Goal: Check status: Check status

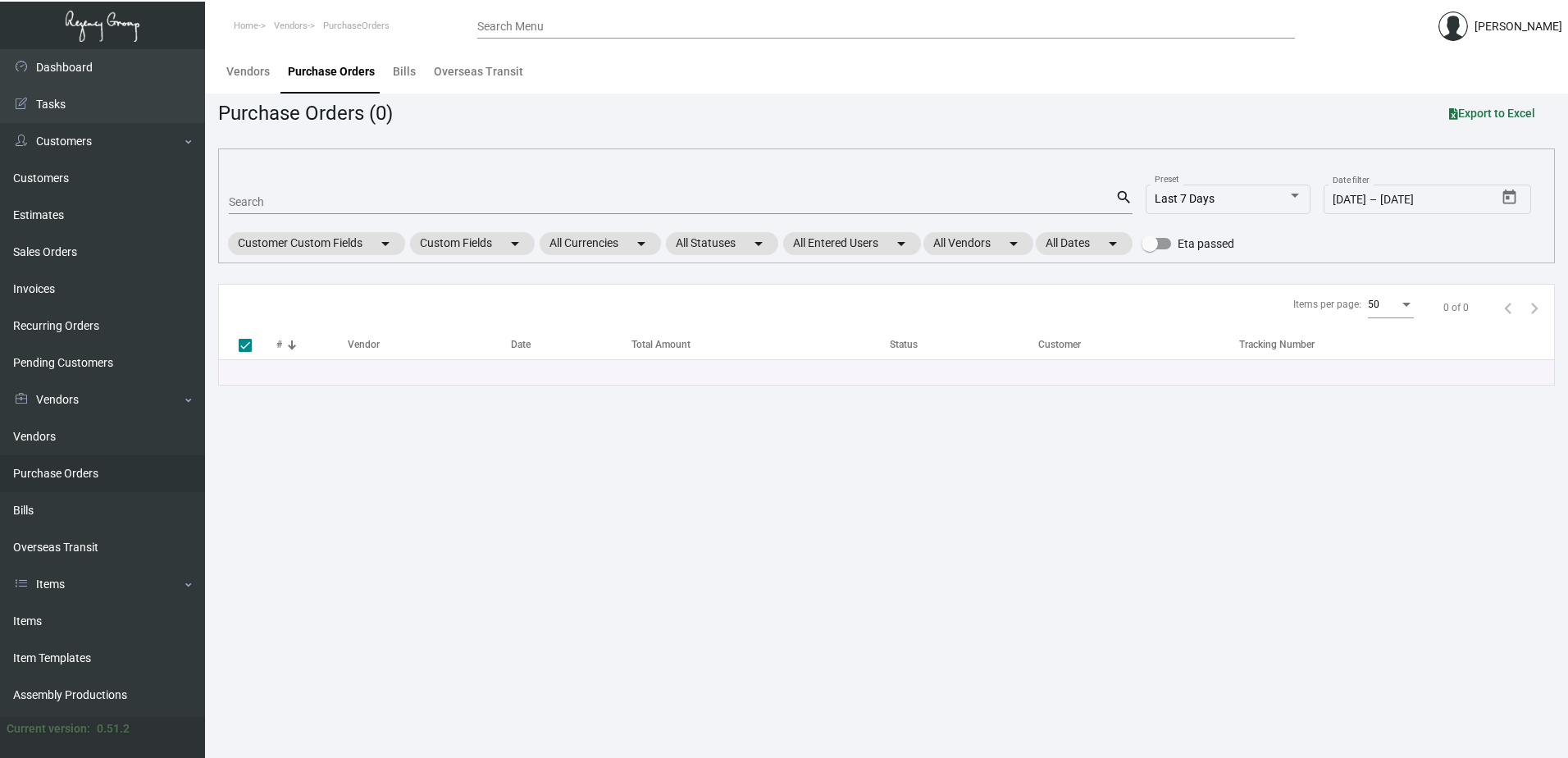
click at [346, 202] on input "Search" at bounding box center [672, 202] width 886 height 13
type input "105986"
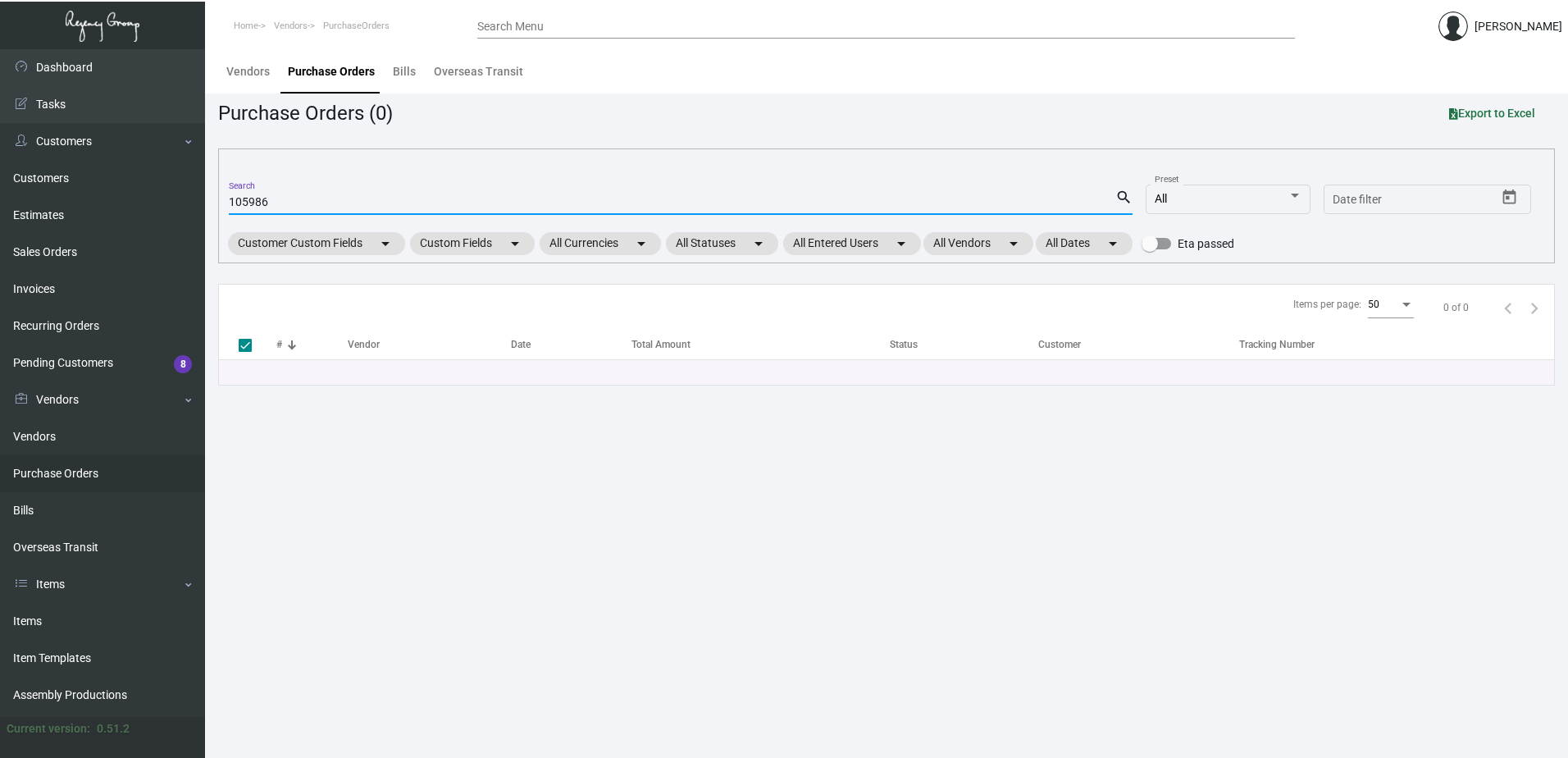
checkbox input "false"
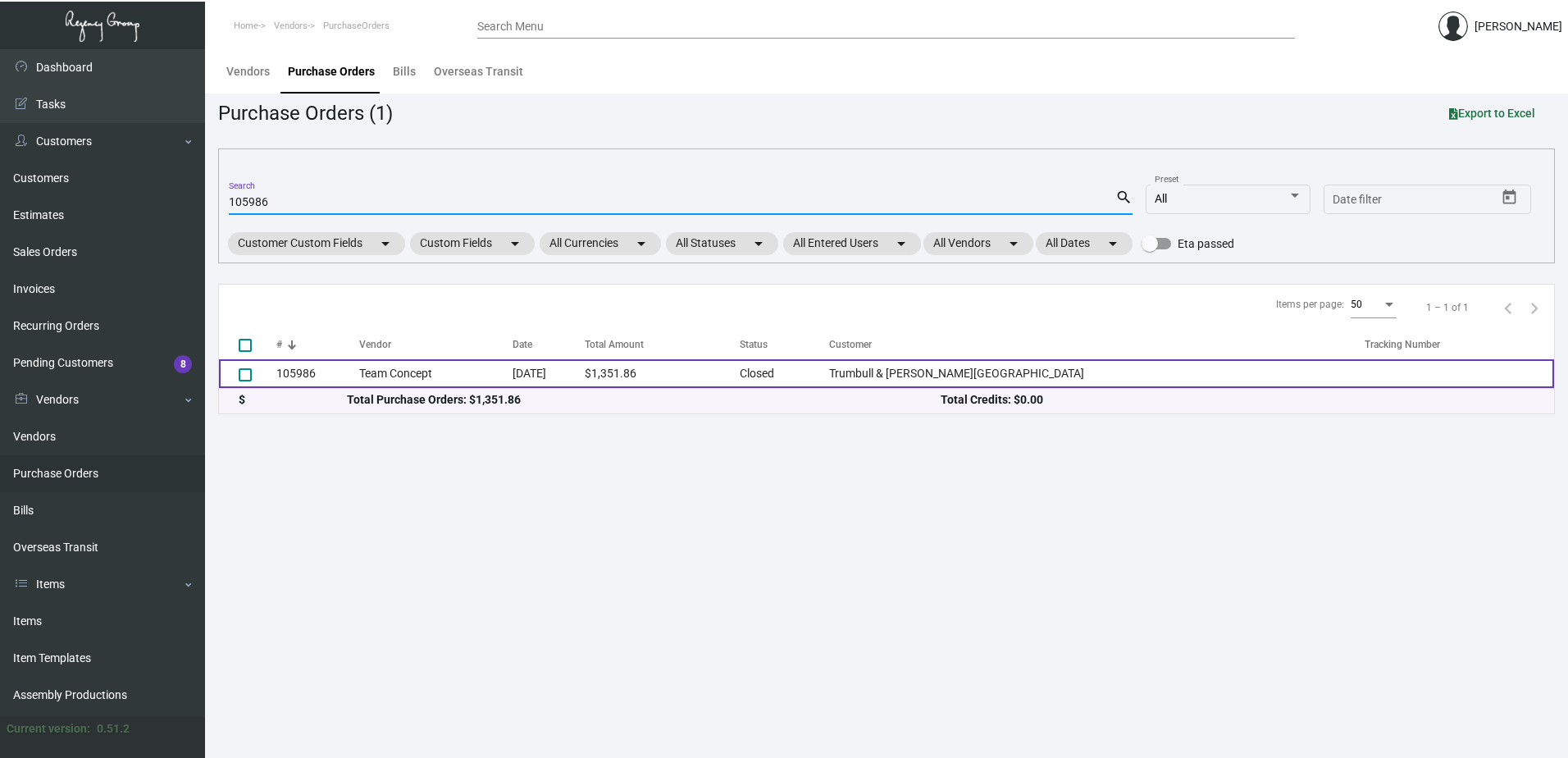
type input "105986"
click at [492, 376] on td "Team Concept" at bounding box center [435, 373] width 153 height 29
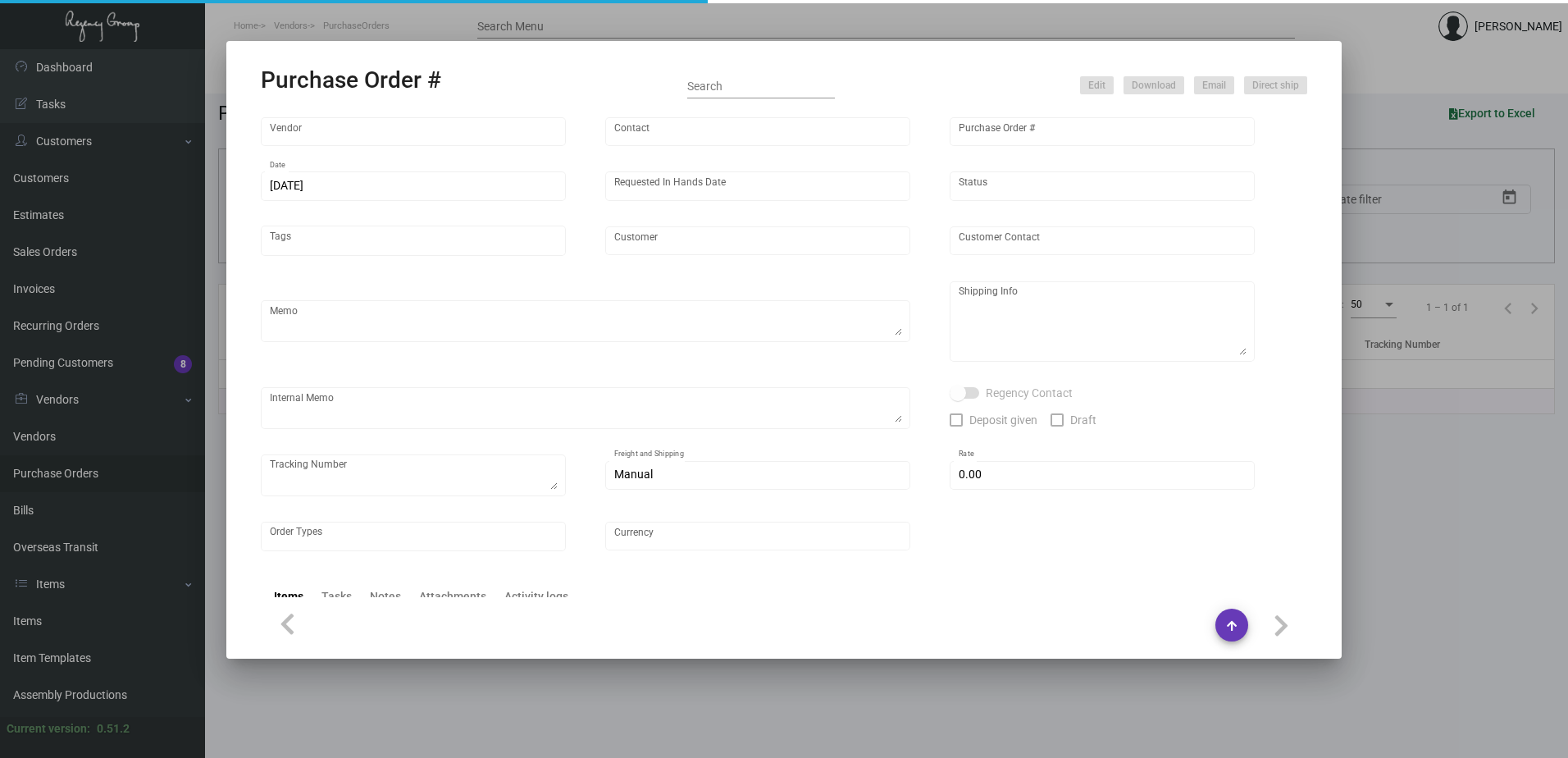
type input "Team Concept"
type input "[PERSON_NAME]"
type input "105986"
type input "[DATE]"
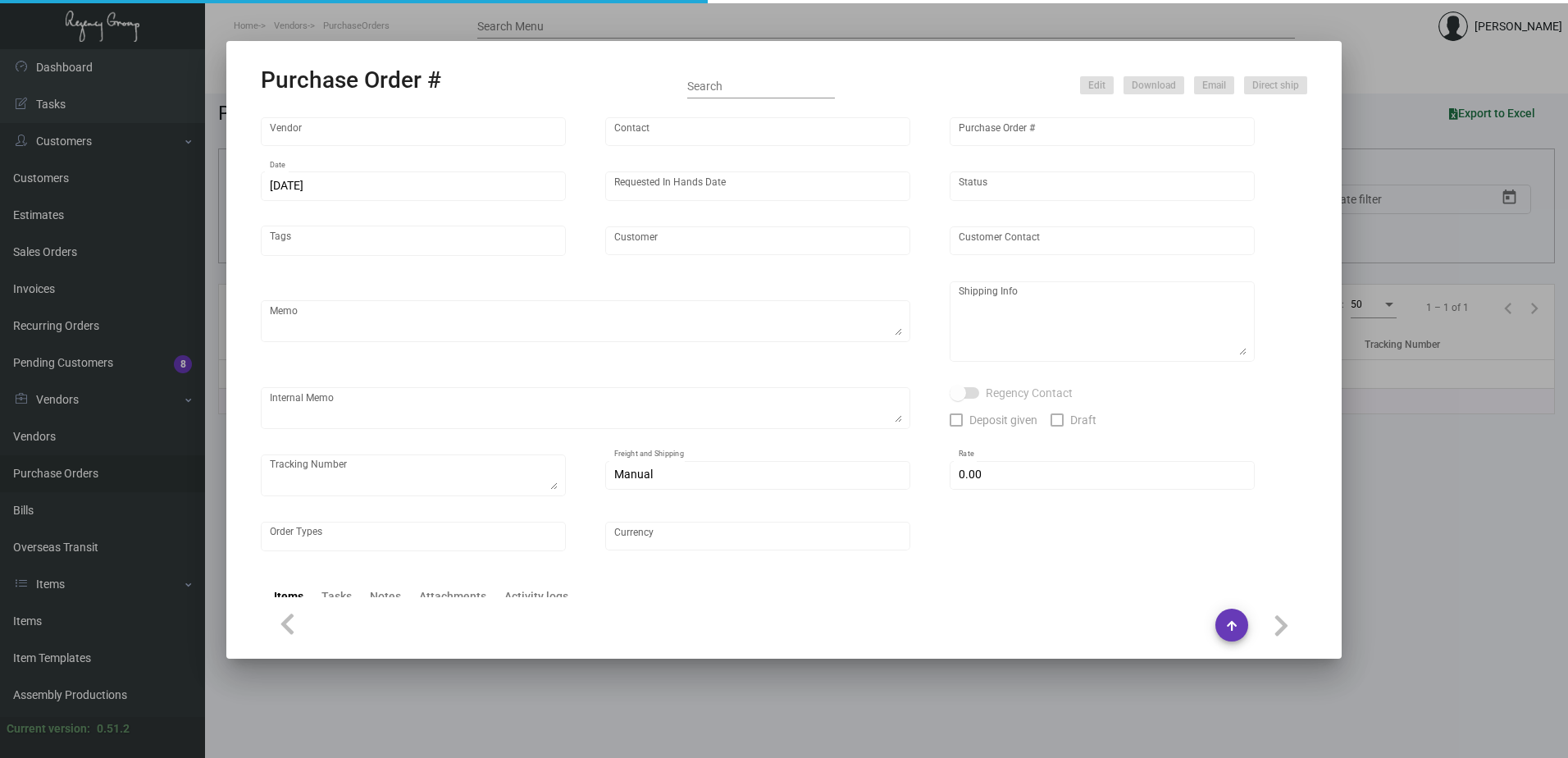
type input "Trumbull & [PERSON_NAME][GEOGRAPHIC_DATA]"
type textarea "***ANY PRICE DISCREPANCY MUST BE CALLED OUT PRIOR TO PROCEEDING WITH THIS ORDER…"
type textarea "Regency Group NJ - [PERSON_NAME] [STREET_ADDRESS]"
type textarea "[DATE] Shipped from Team Concept by UPS Ground Cost $92.70 to [GEOGRAPHIC_DATA]"
checkbox input "true"
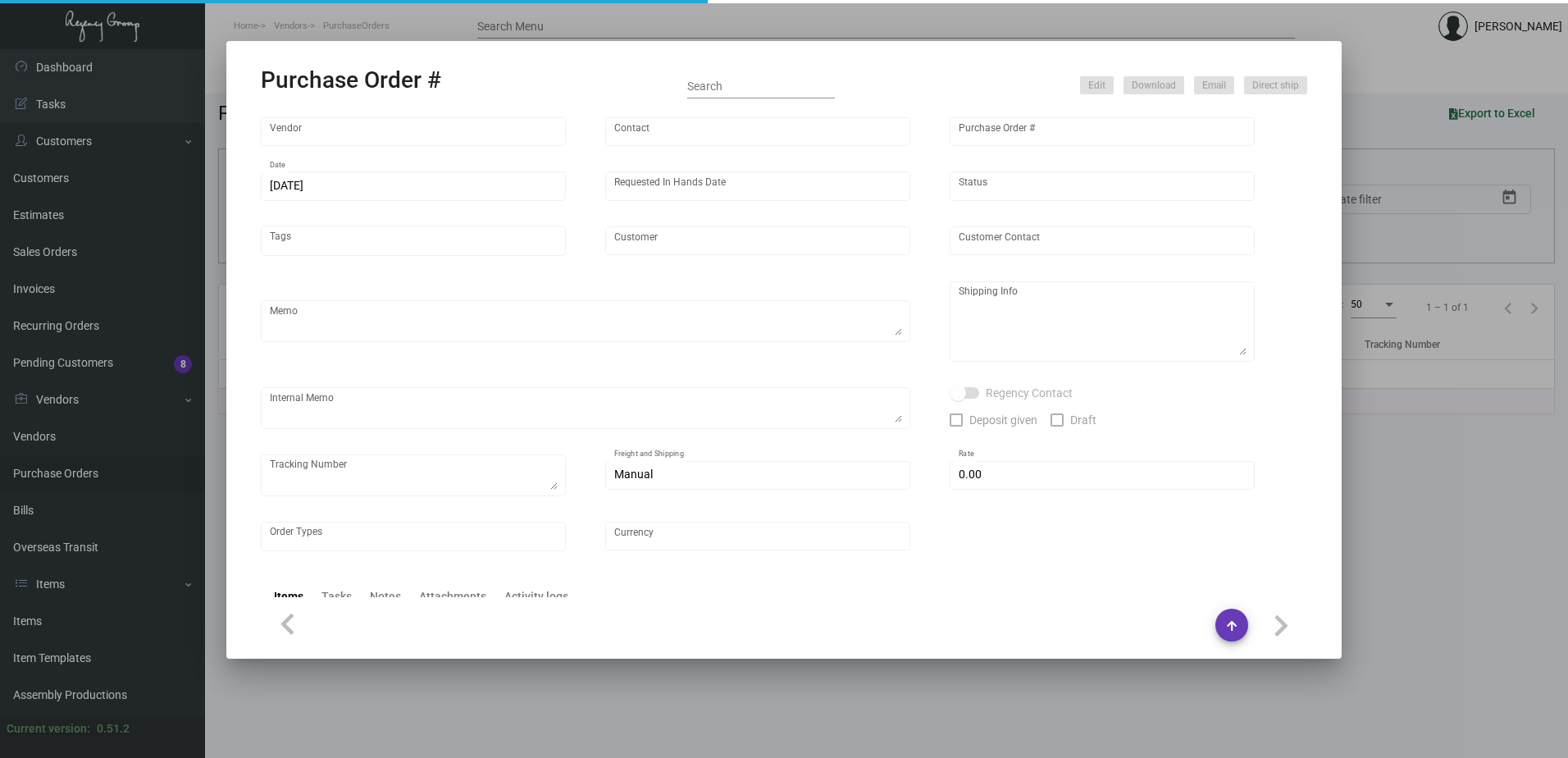
type input "$ 0.00"
type input "United States Dollar $"
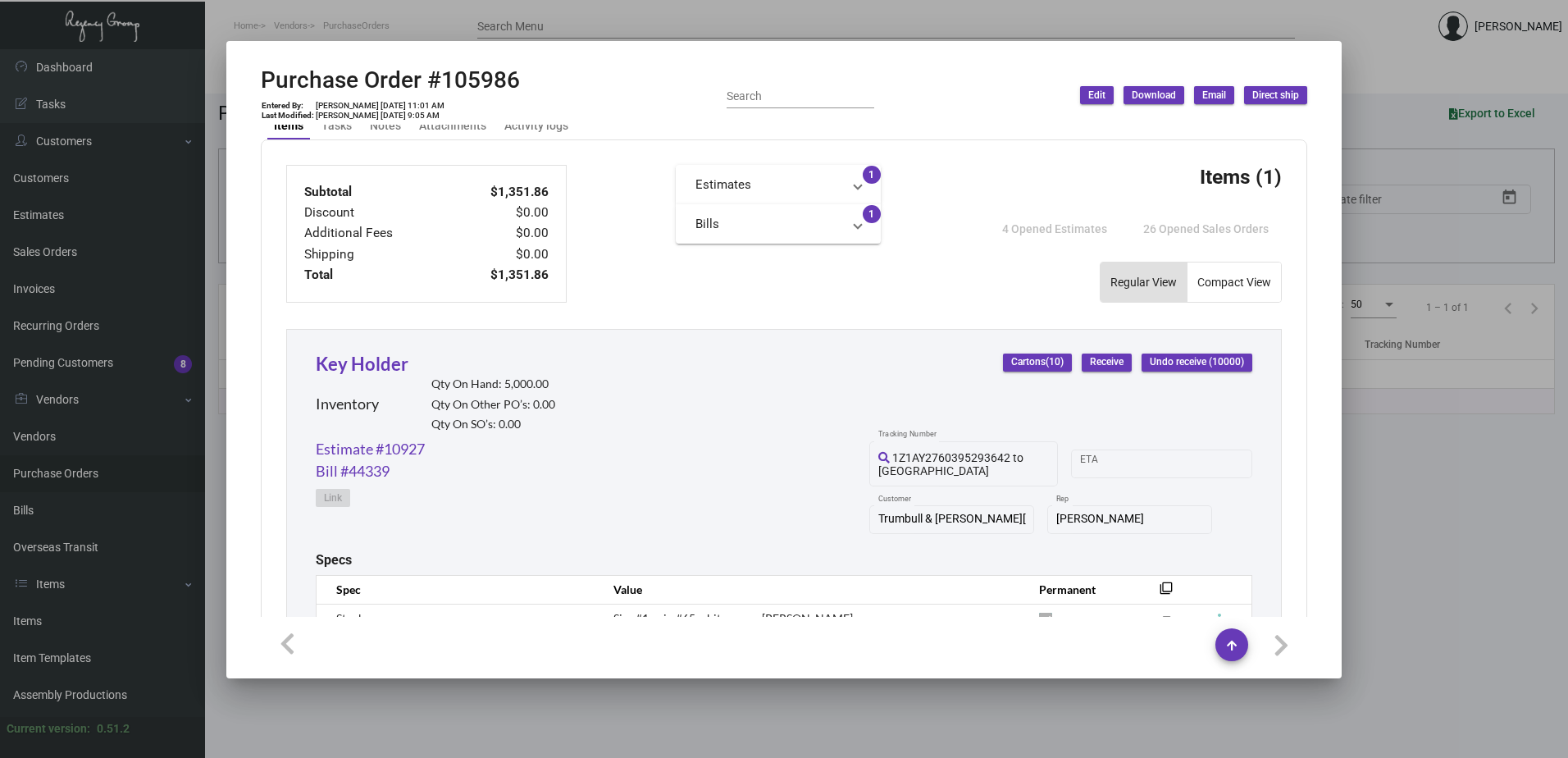
scroll to position [656, 0]
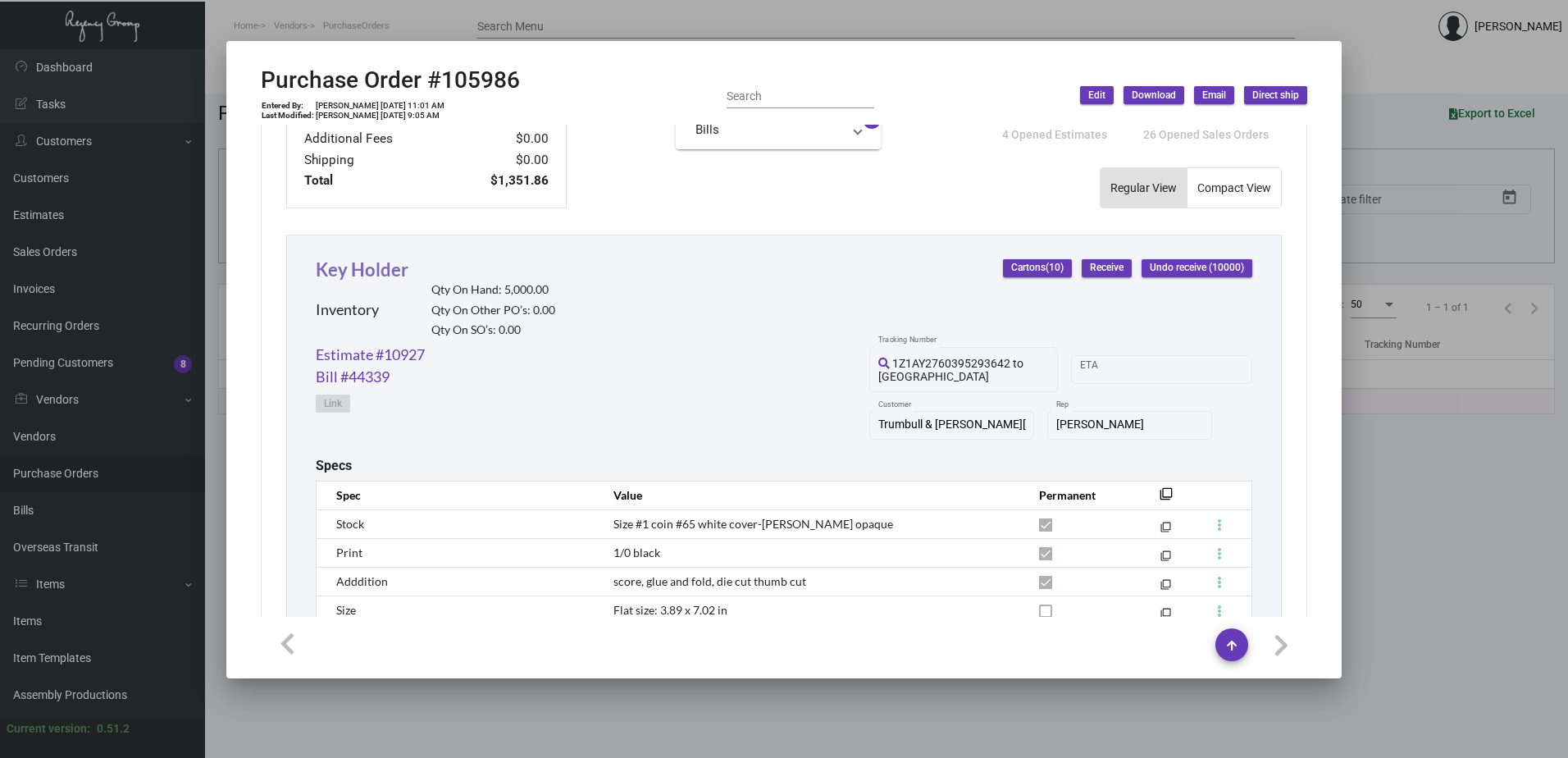
click at [403, 272] on link "Key Holder" at bounding box center [361, 270] width 92 height 22
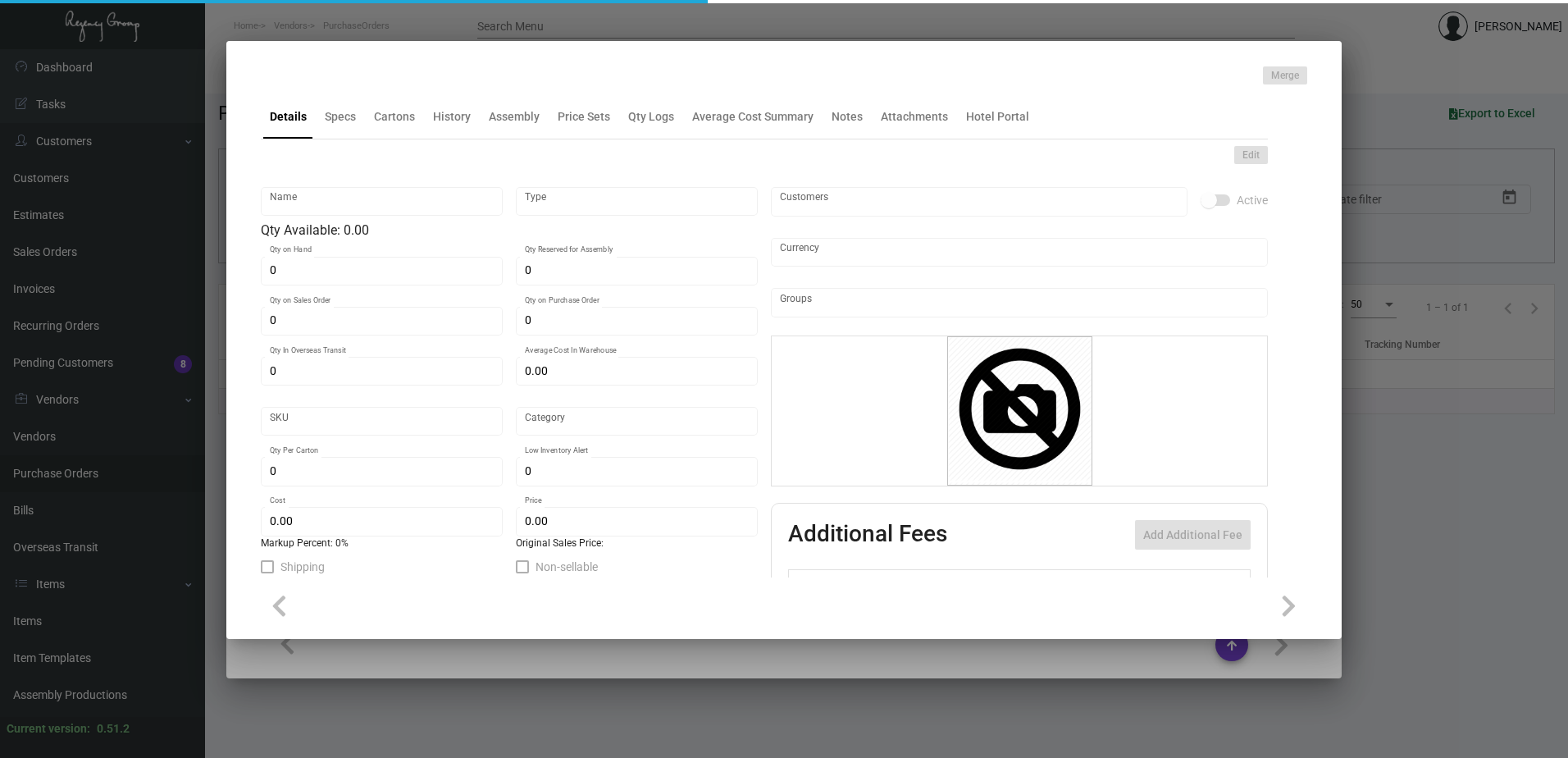
type input "Key Holder"
type input "Inventory"
type input "5,000"
type input "$ 0.14159"
type input "3218"
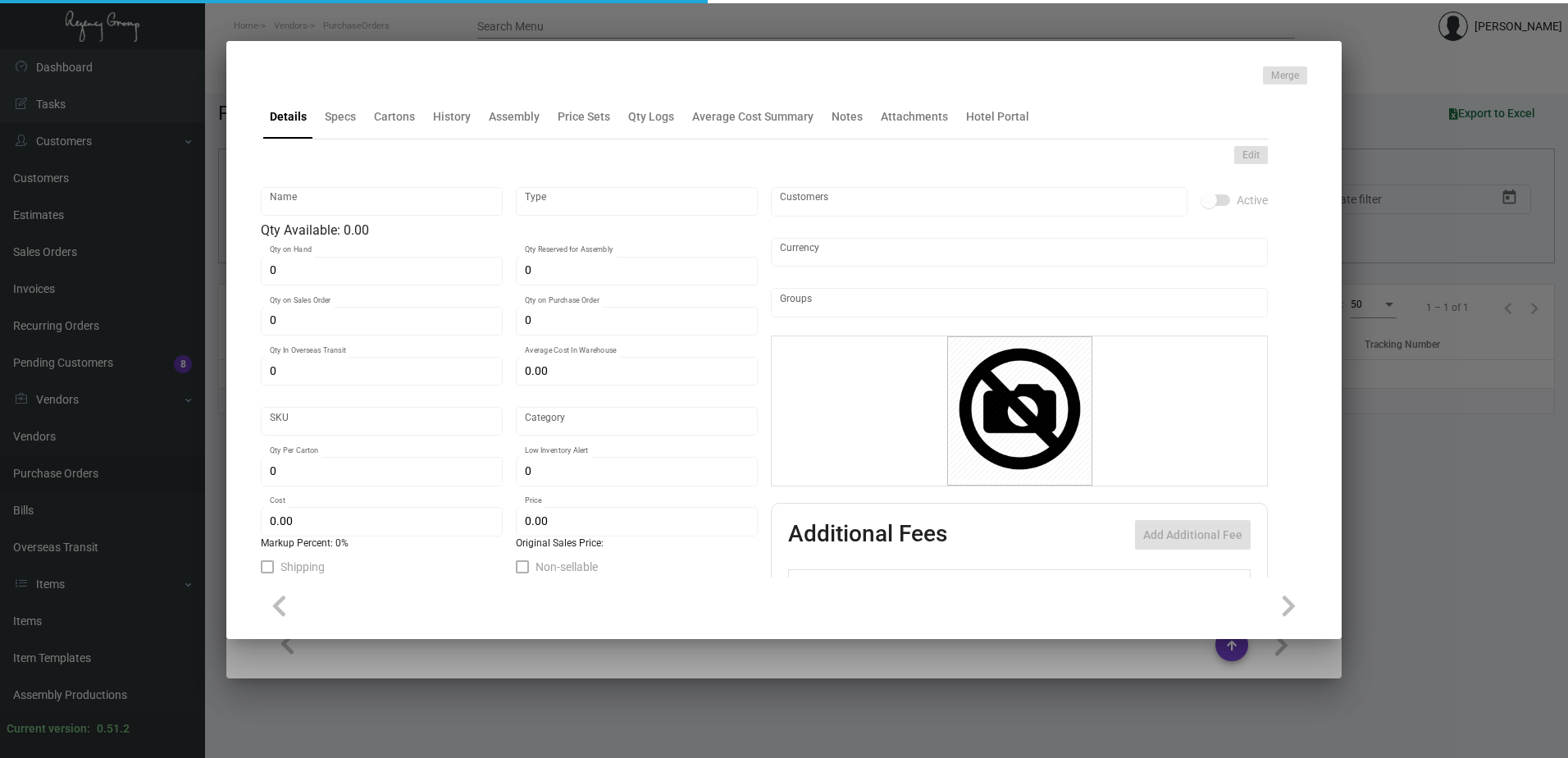
type input "Standard"
type input "1,000"
type input "3,000"
type input "$ 0.13519"
type input "$ 0.28"
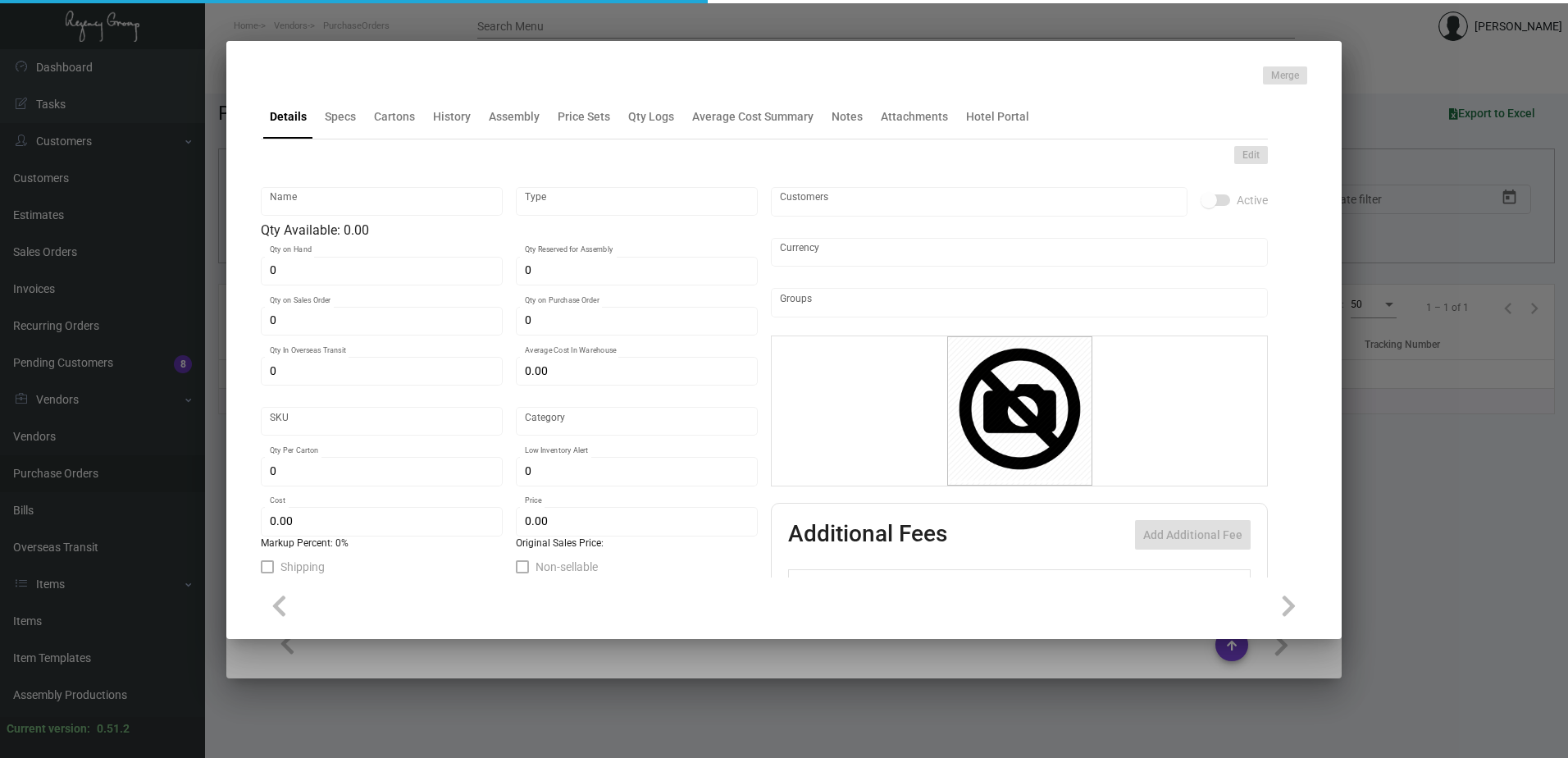
type textarea "Key holders: size #1 coin #65 white cover with die cut thumb cut, printing 1/0 …"
checkbox input "true"
type input "United States Dollar $"
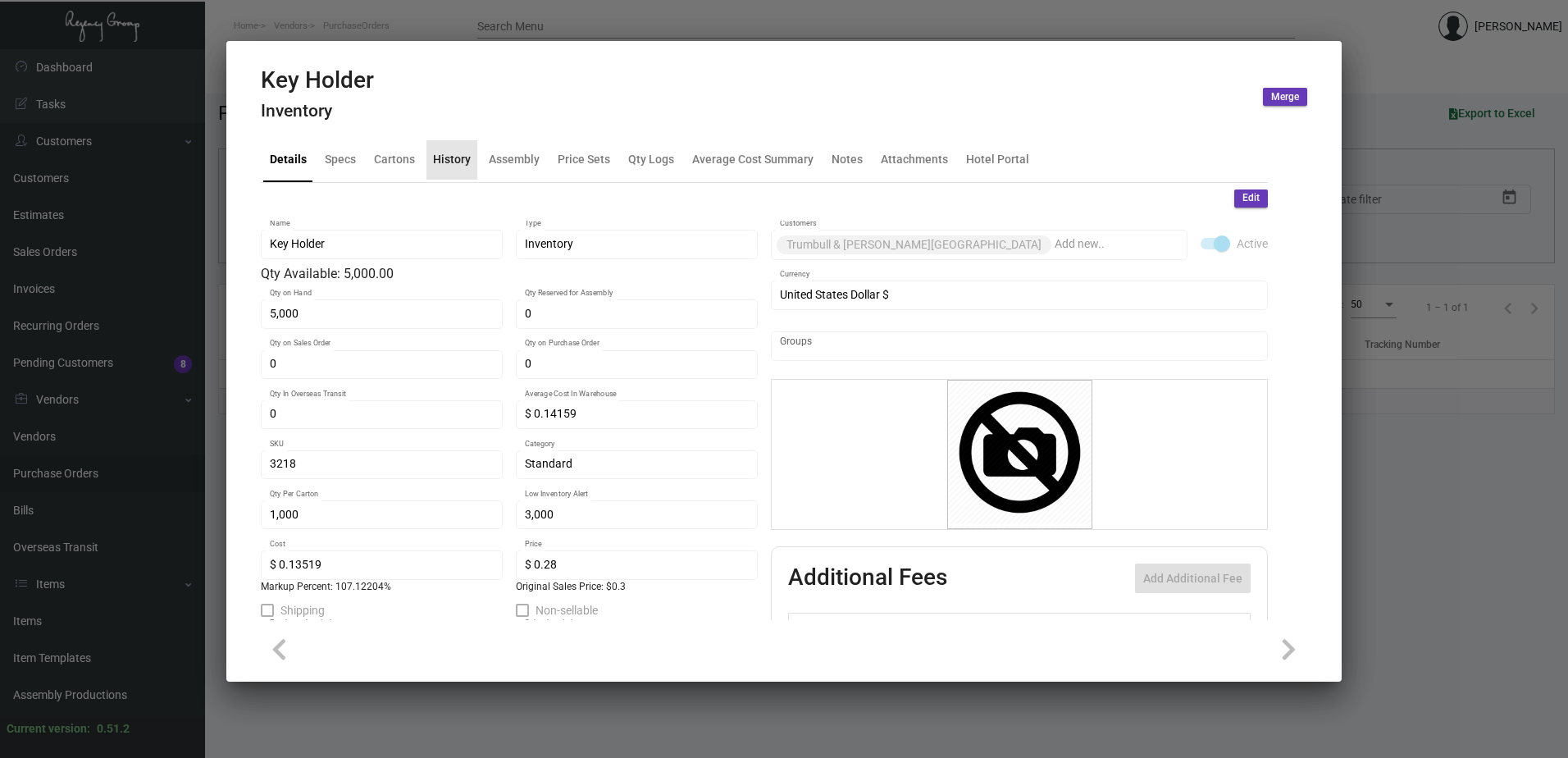
click at [460, 162] on div "History" at bounding box center [452, 160] width 38 height 17
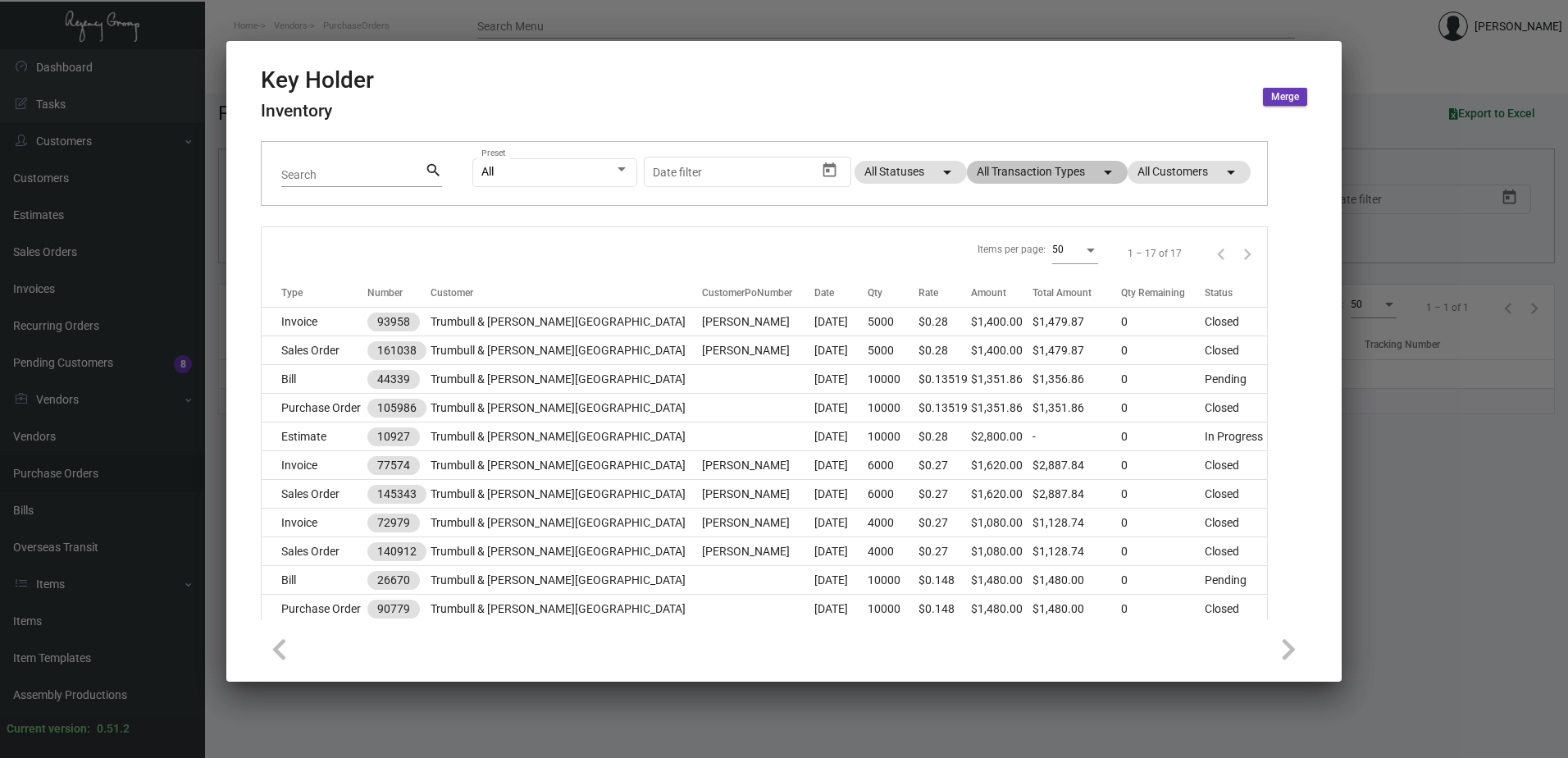
scroll to position [0, 0]
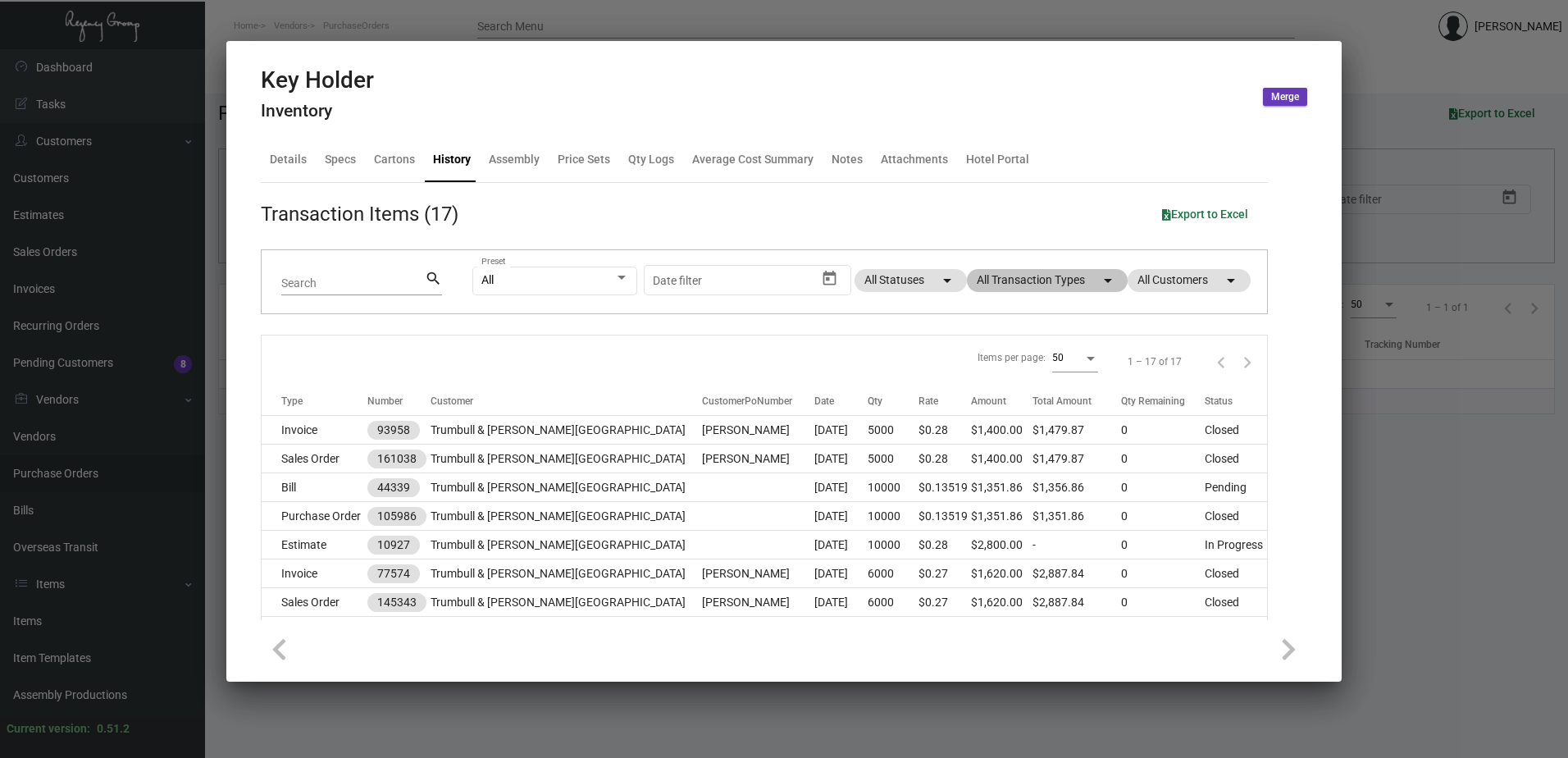
click at [987, 268] on div "All Preset Start date – Date filter All Statuses arrow_drop_down All Transactio…" at bounding box center [860, 282] width 775 height 64
click at [992, 280] on mat-chip "All Transaction Types arrow_drop_down" at bounding box center [1047, 280] width 161 height 23
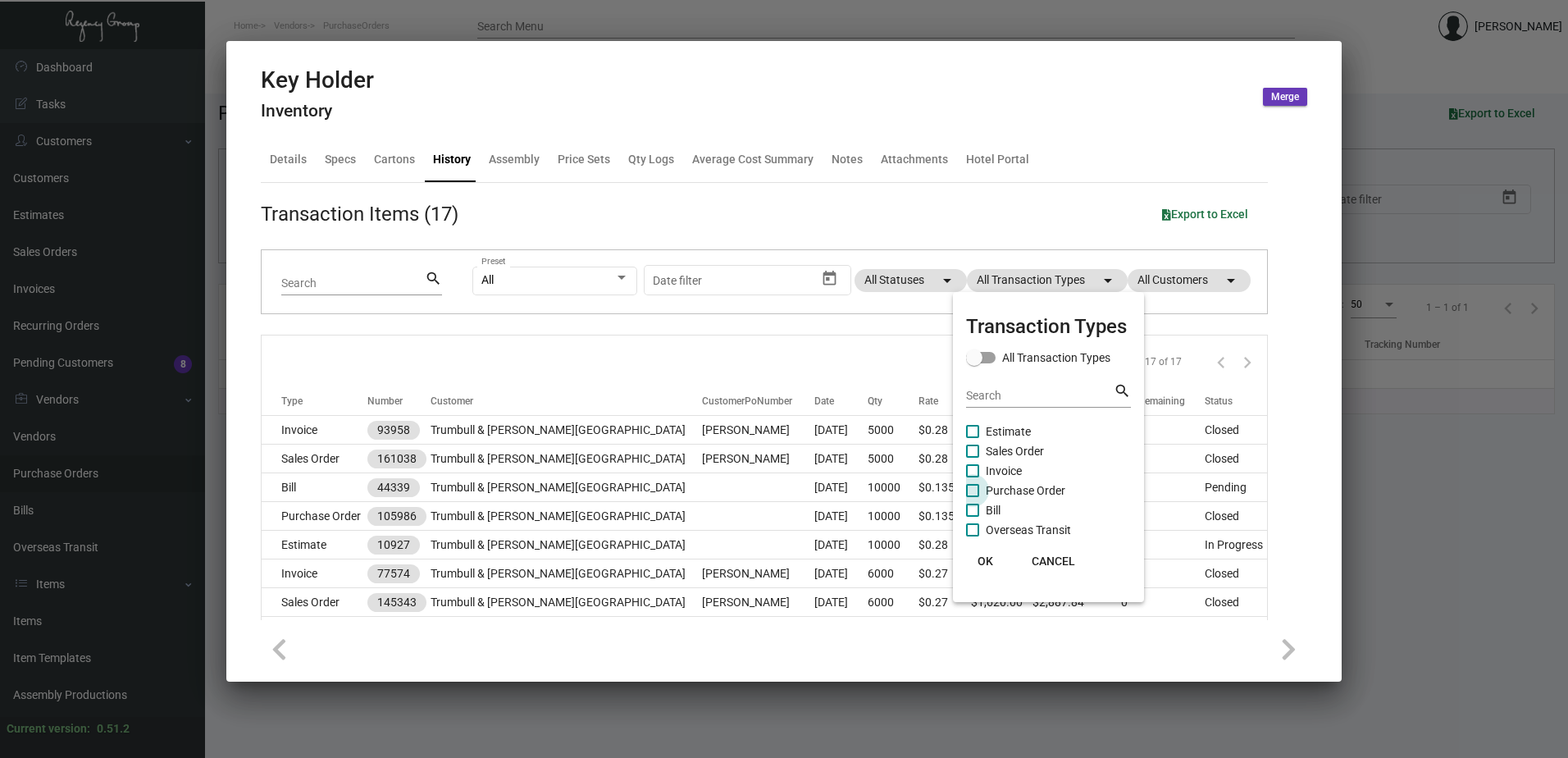
click at [1028, 492] on span "Purchase Order" at bounding box center [1025, 490] width 79 height 20
click at [973, 497] on input "Purchase Order" at bounding box center [972, 497] width 1 height 1
checkbox input "true"
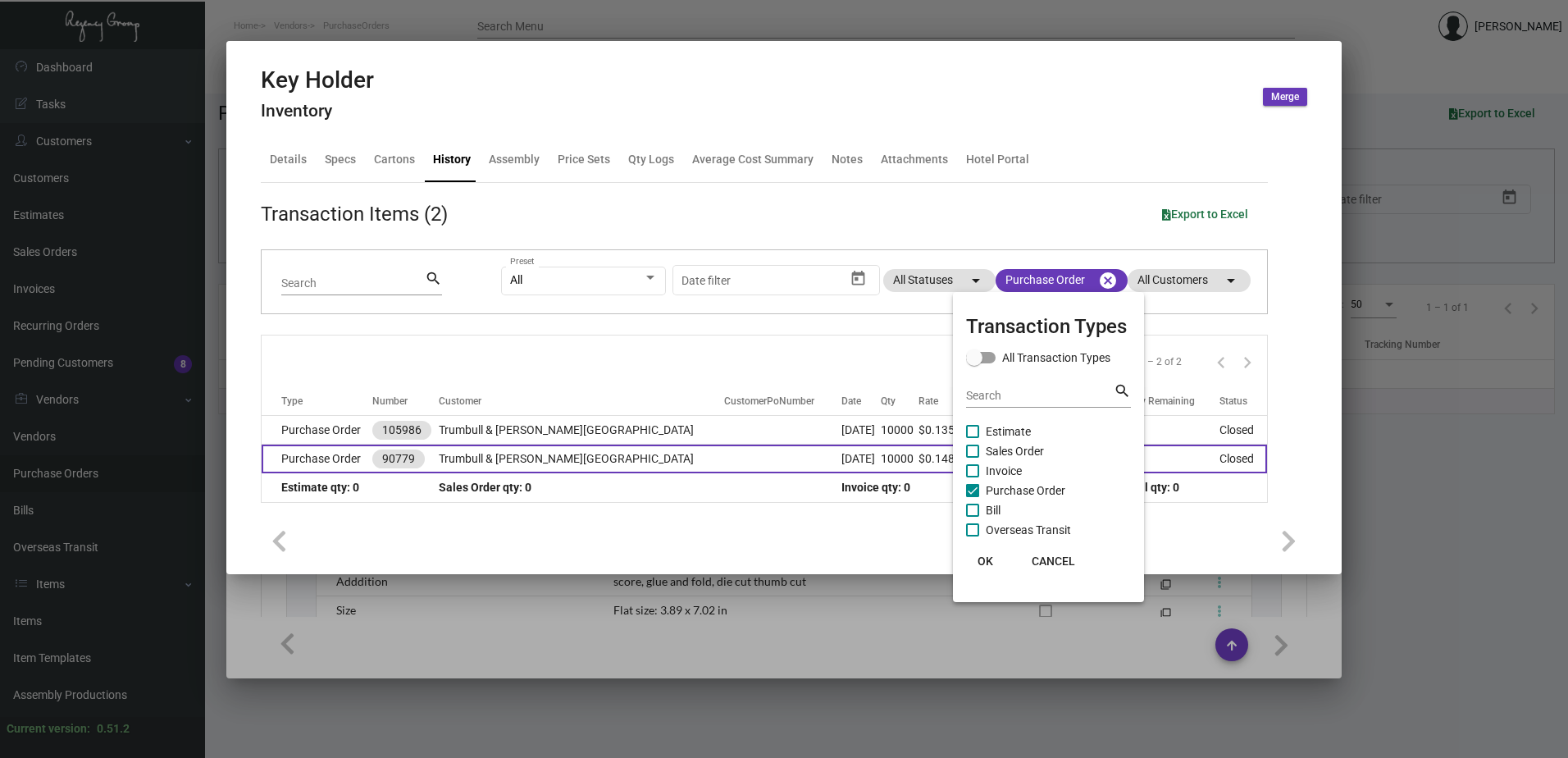
click at [455, 456] on div at bounding box center [784, 379] width 1568 height 758
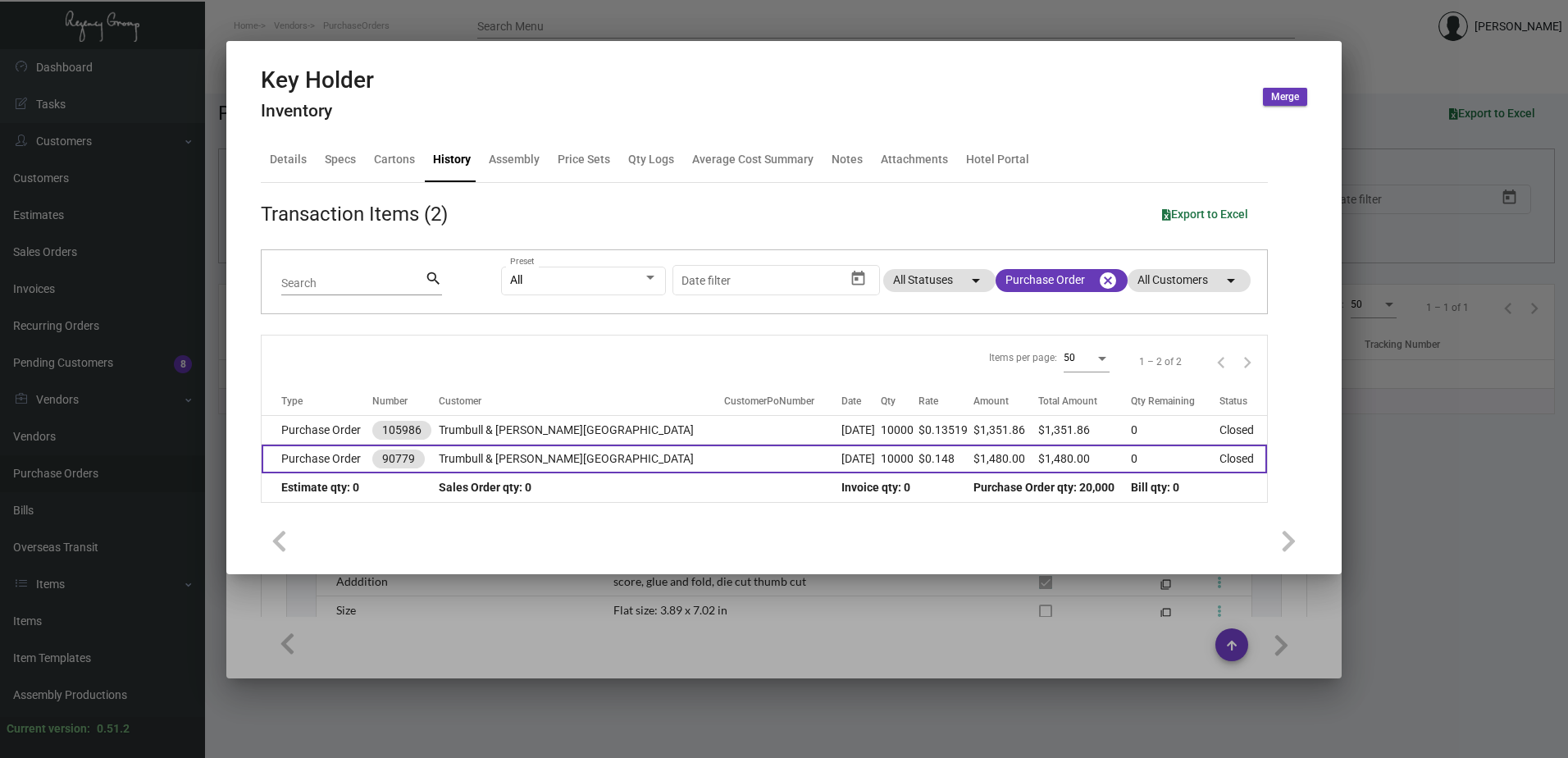
click at [488, 455] on td "Trumbull & [PERSON_NAME][GEOGRAPHIC_DATA]" at bounding box center [581, 458] width 285 height 29
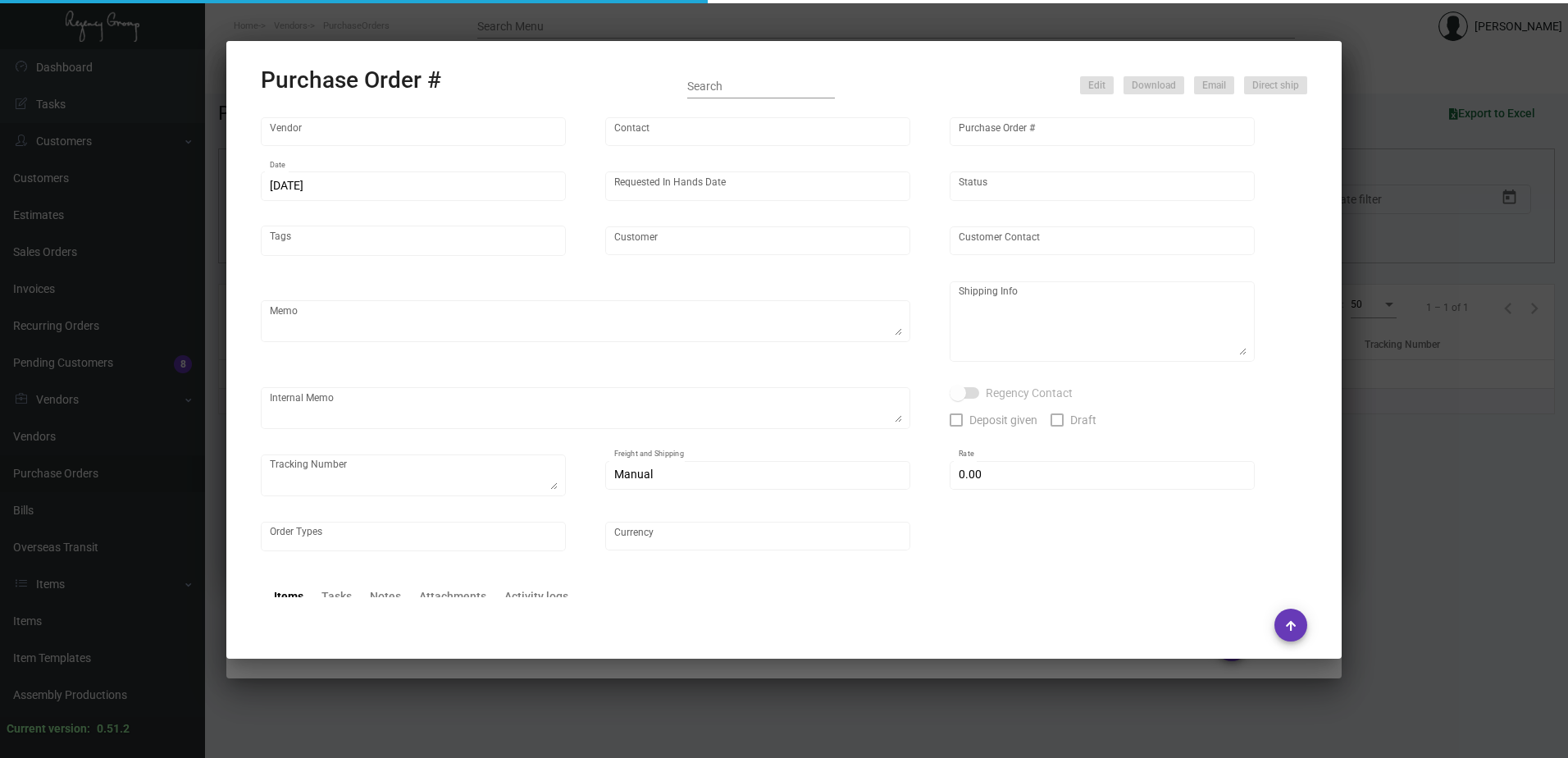
type input "Evergreen Manufacturing"
type input "[PERSON_NAME]"
type input "90779"
type input "[DATE]"
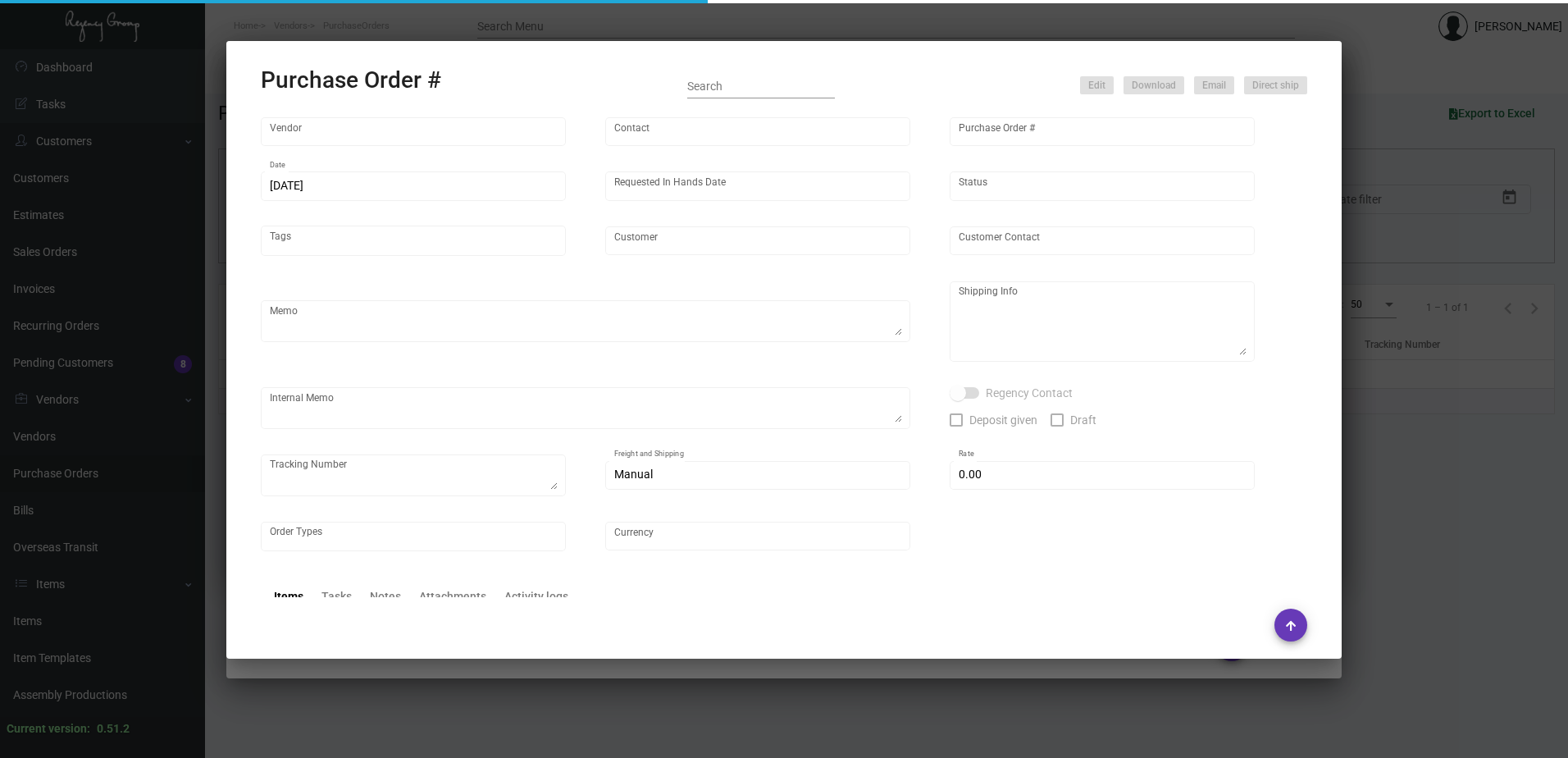
type input "Trumbull & [PERSON_NAME][GEOGRAPHIC_DATA]"
type textarea "Regency Group NJ - [PERSON_NAME] [STREET_ADDRESS]"
type textarea "ff/YRC $210, PICKED UP WITH 90316, [PHONE_NUMBER]"
checkbox input "true"
type input "$ 0.00"
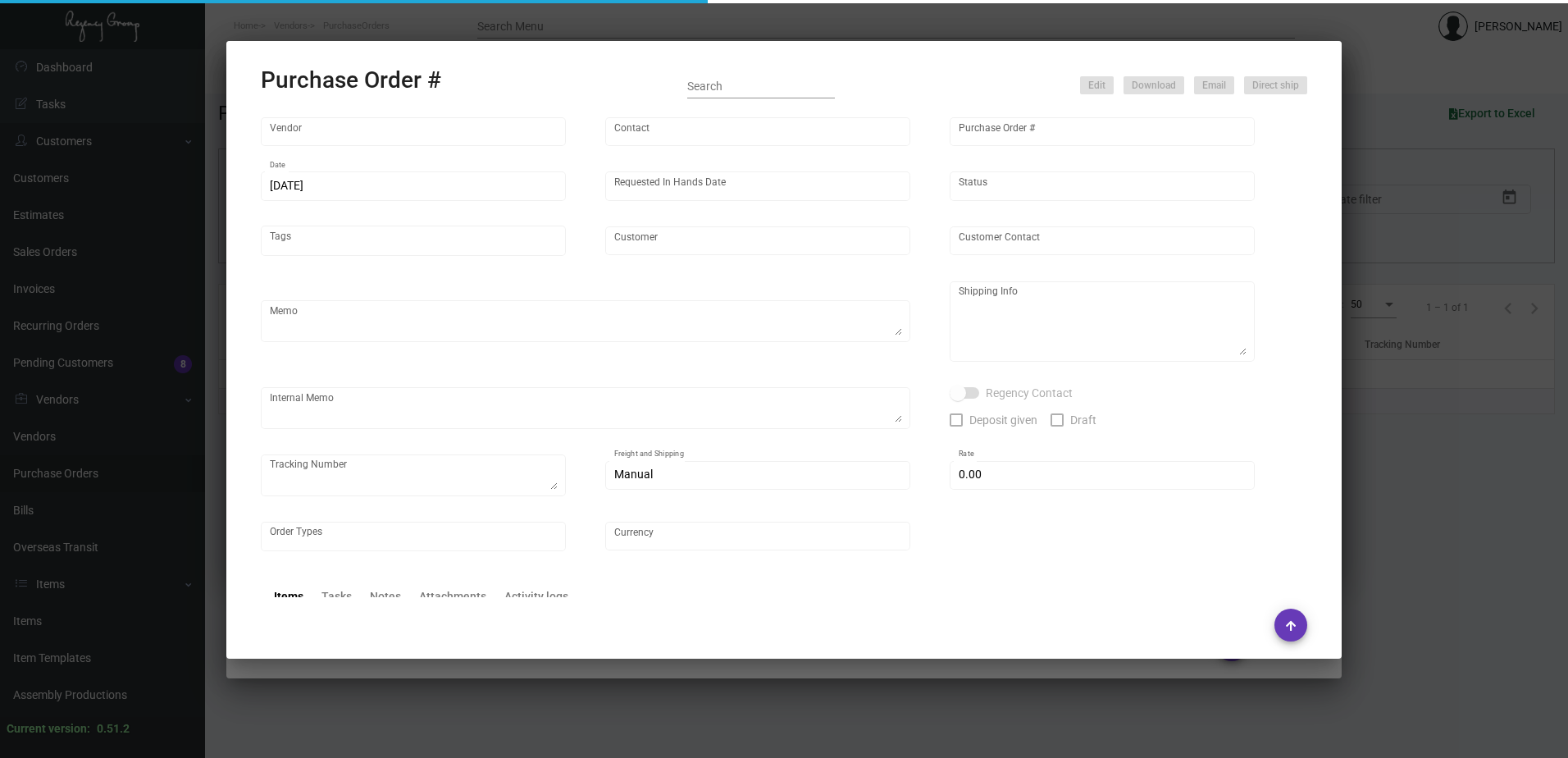
type input "United States Dollar $"
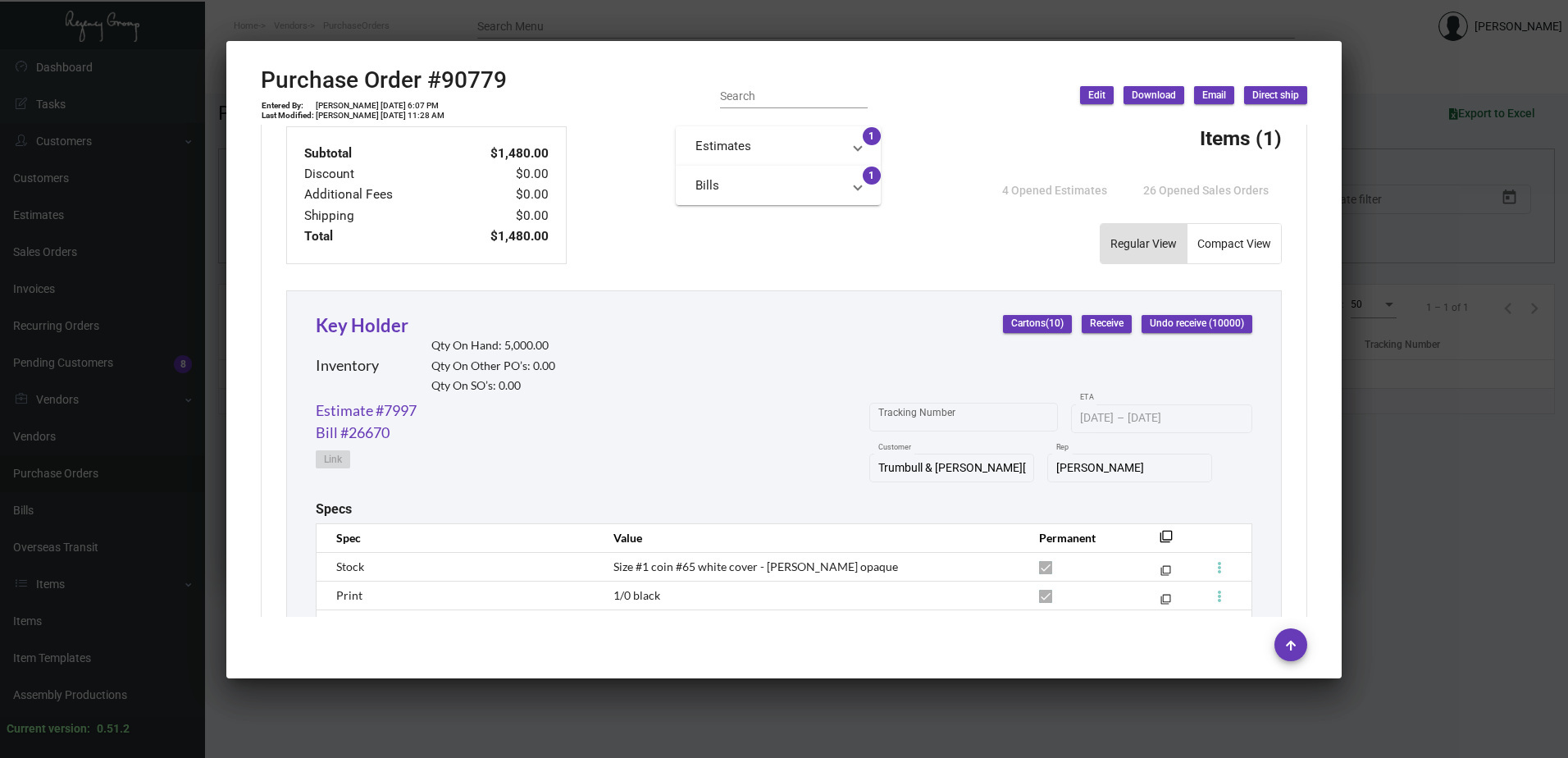
scroll to position [738, 0]
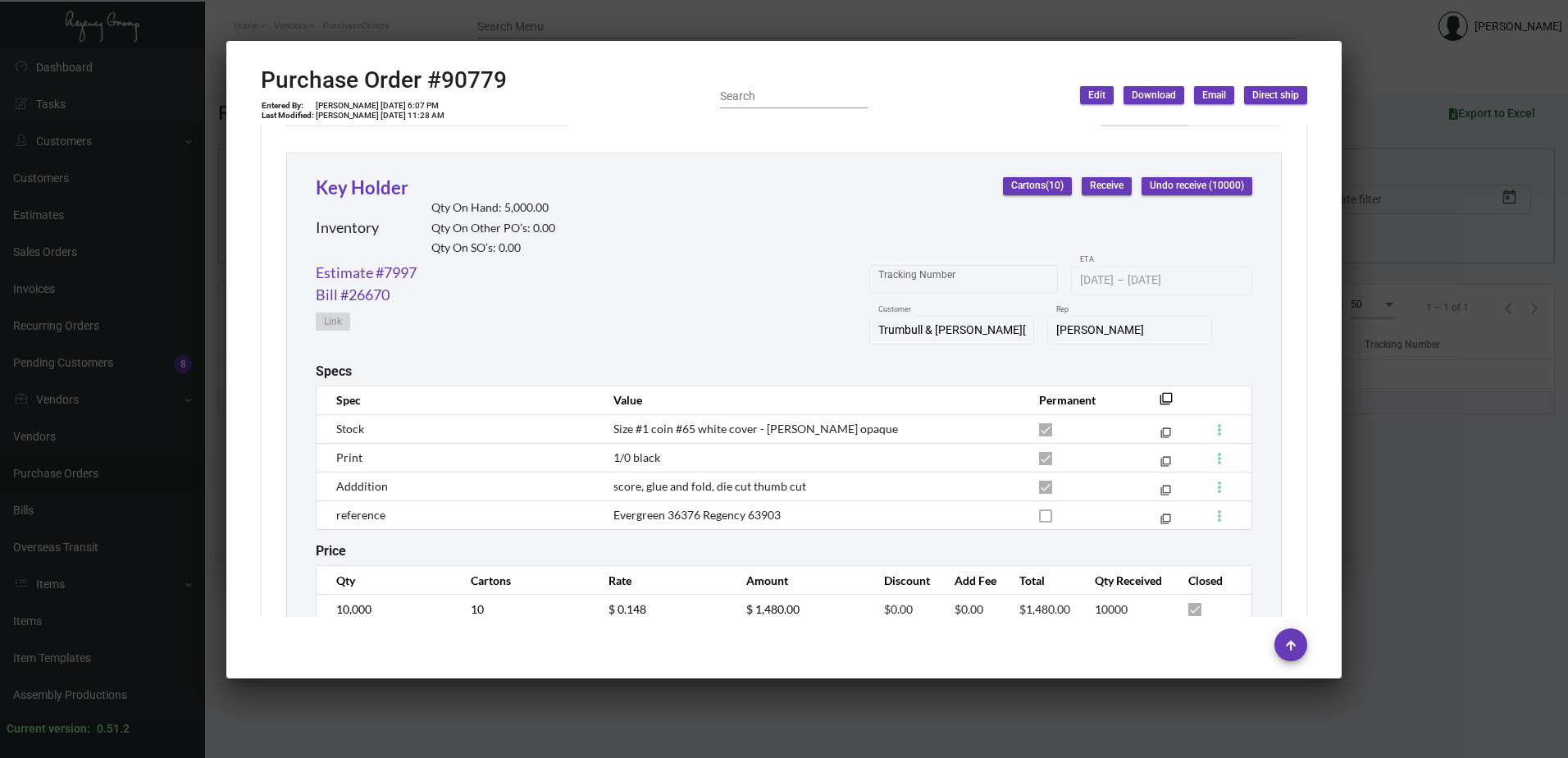
click at [1436, 466] on div at bounding box center [784, 379] width 1568 height 758
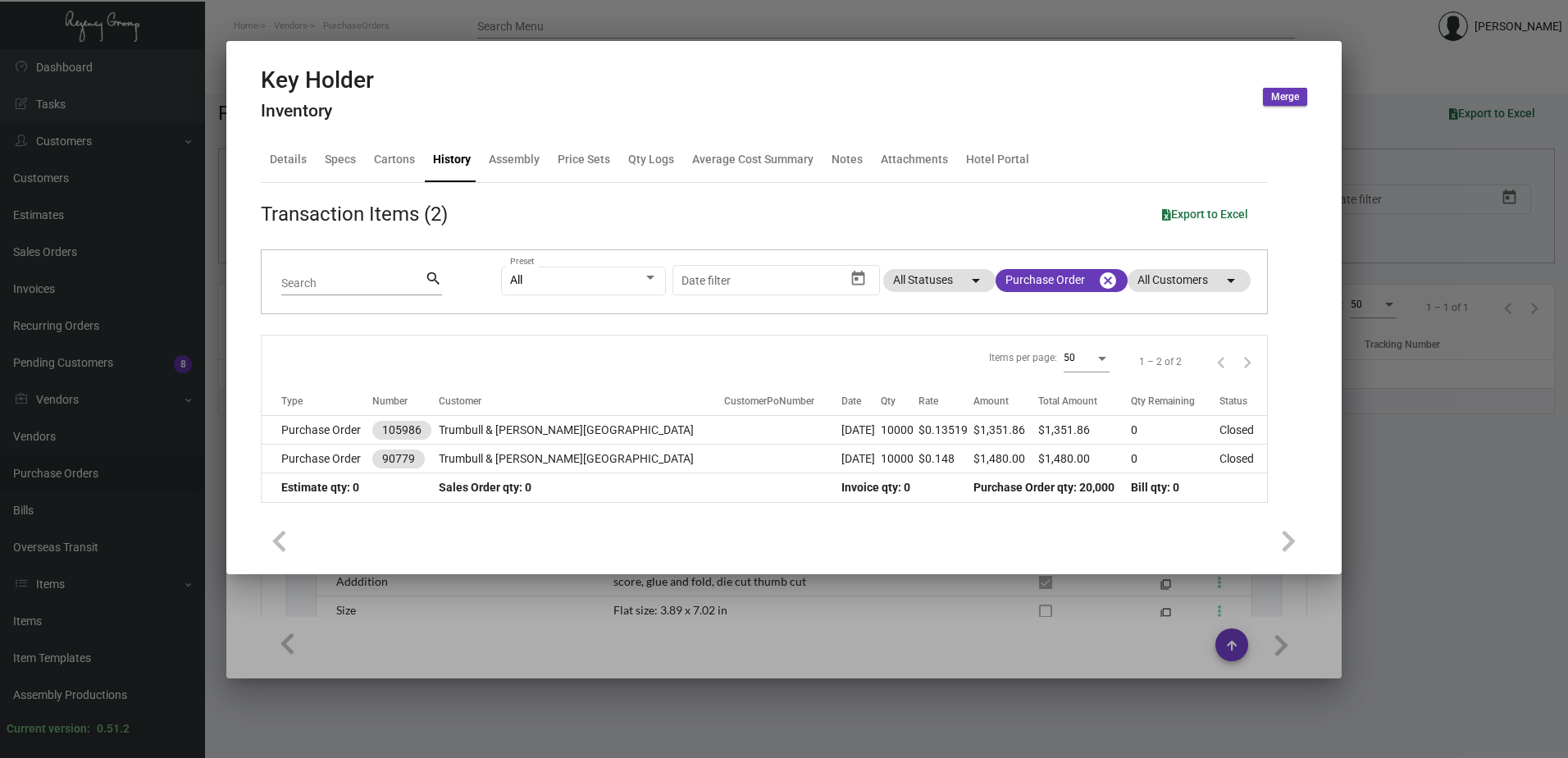
click at [1487, 538] on div at bounding box center [784, 379] width 1568 height 758
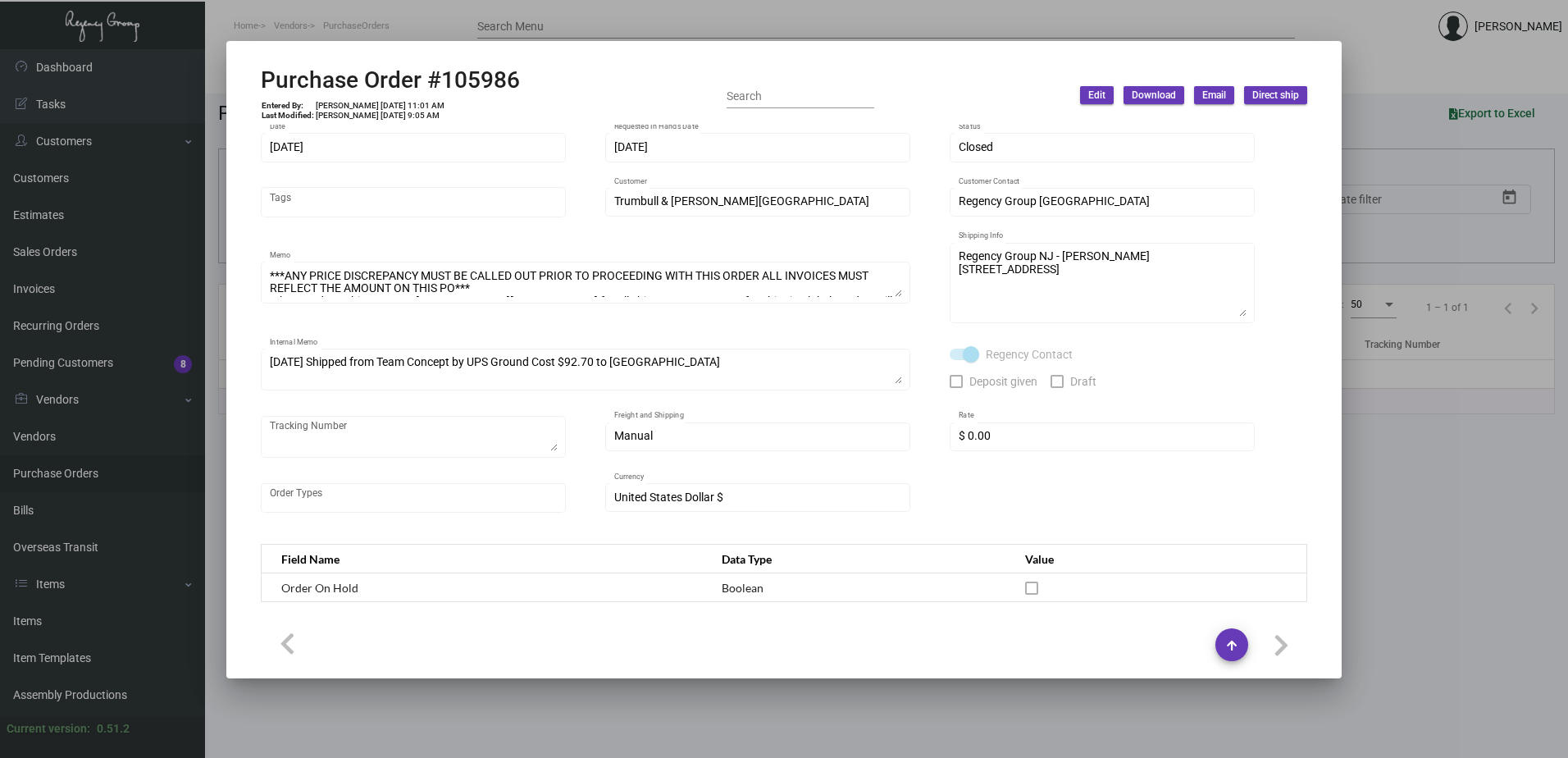
scroll to position [0, 0]
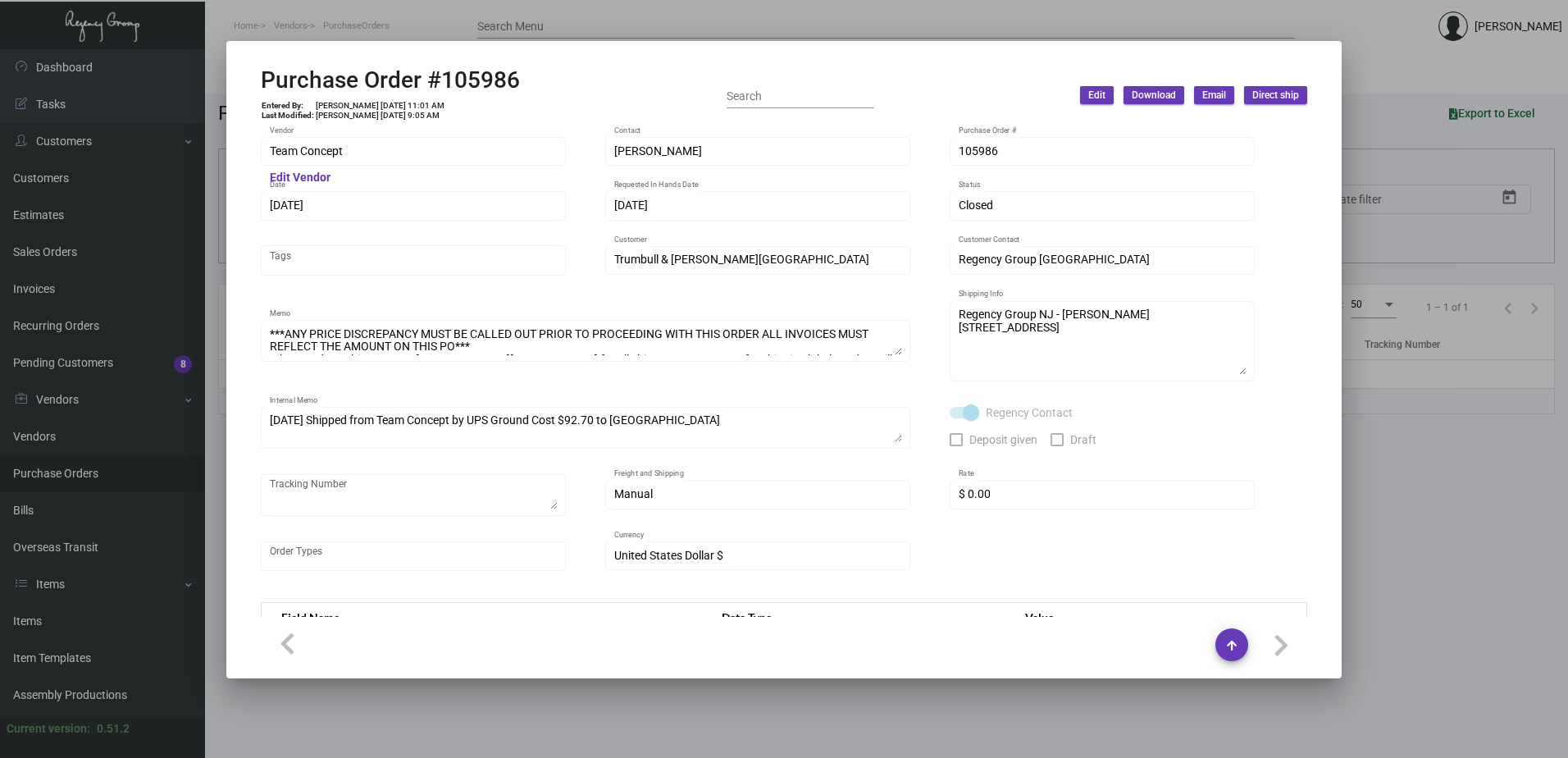
click at [698, 29] on div at bounding box center [784, 379] width 1568 height 758
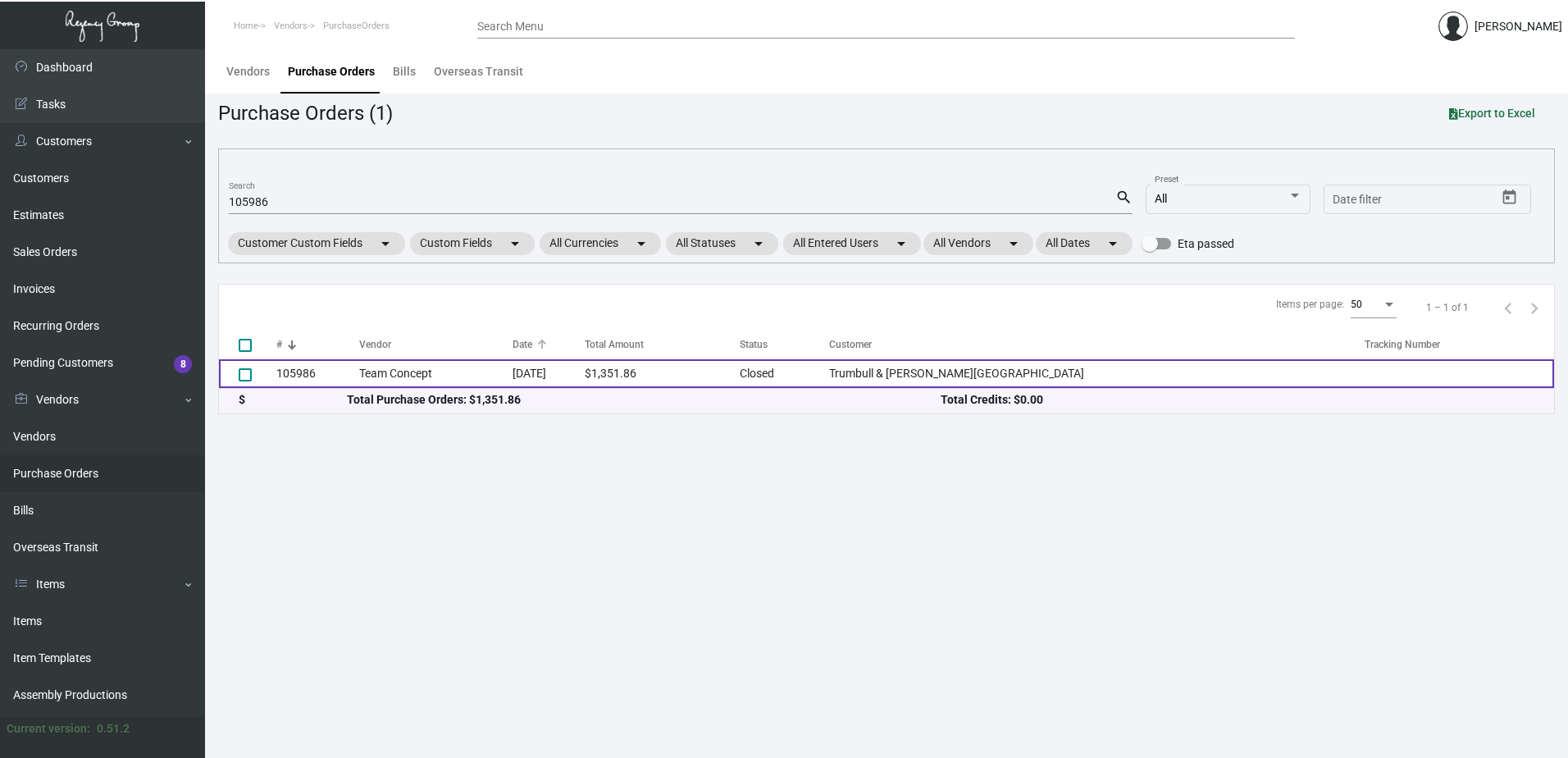
click at [585, 372] on td "[DATE]" at bounding box center [549, 373] width 73 height 29
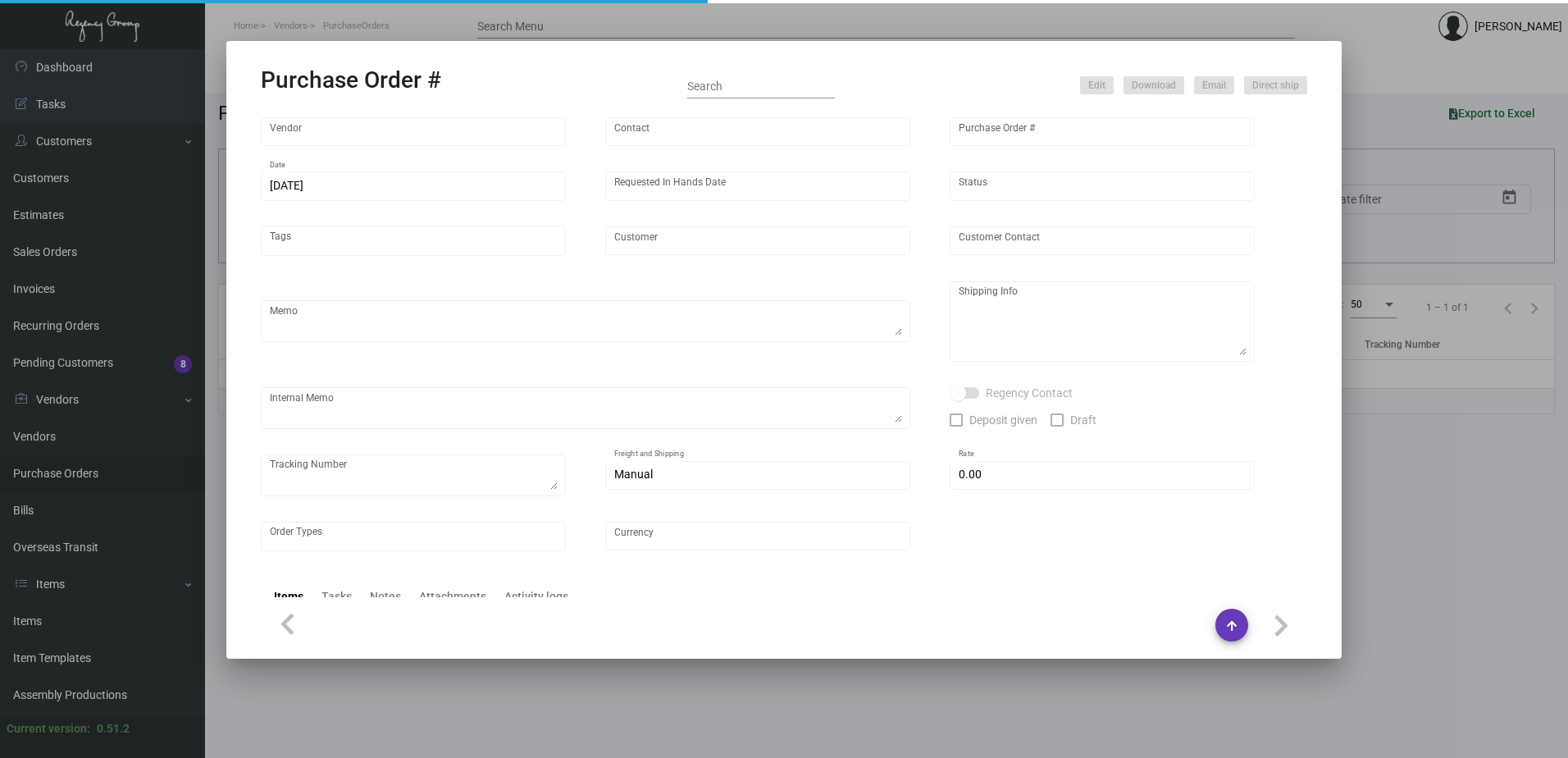
type input "Team Concept"
type input "[PERSON_NAME]"
type input "105986"
type input "[DATE]"
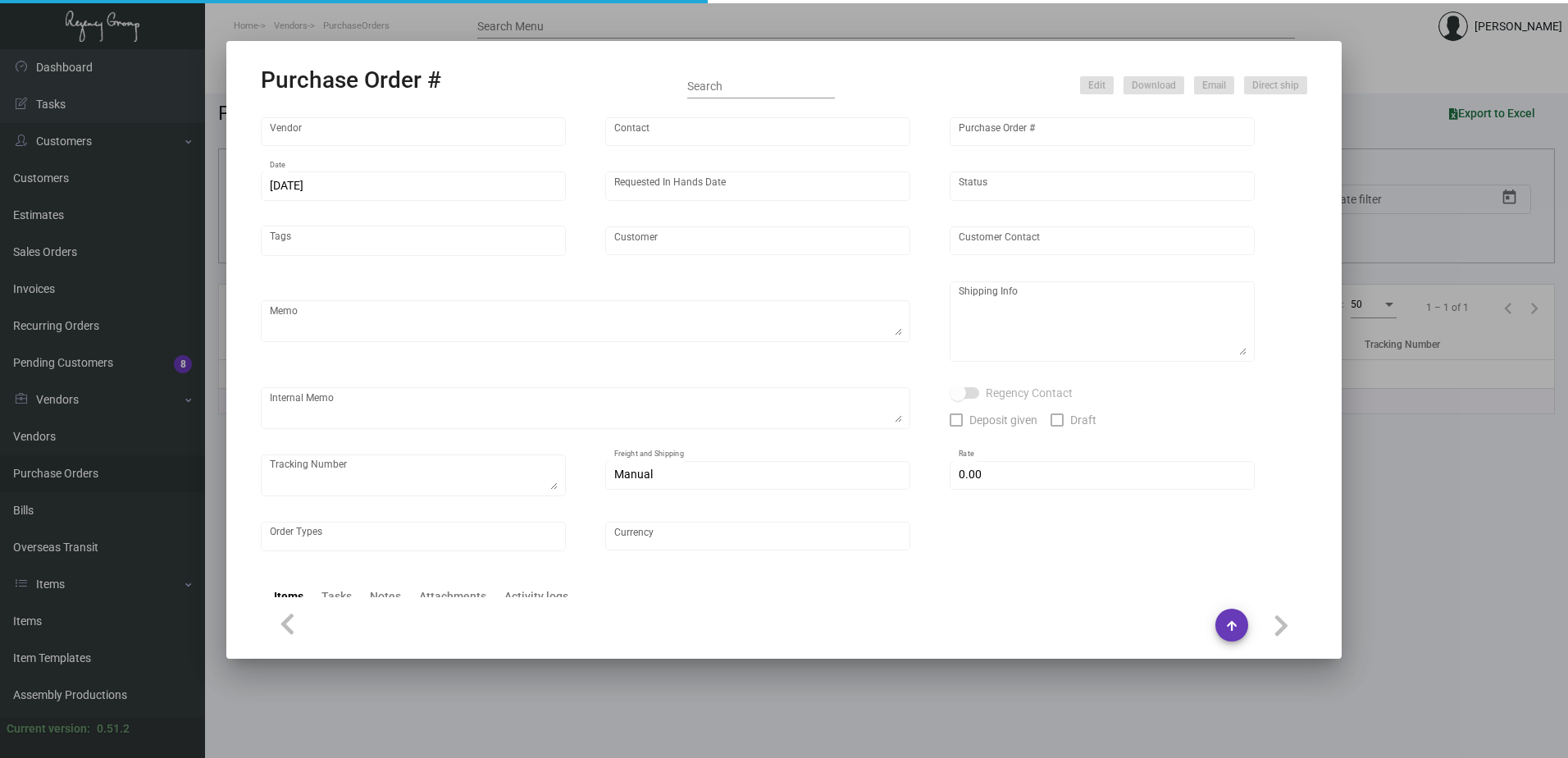
type input "Trumbull & [PERSON_NAME][GEOGRAPHIC_DATA]"
type textarea "***ANY PRICE DISCREPANCY MUST BE CALLED OUT PRIOR TO PROCEEDING WITH THIS ORDER…"
type textarea "Regency Group NJ - [PERSON_NAME] [STREET_ADDRESS]"
type textarea "[DATE] Shipped from Team Concept by UPS Ground Cost $92.70 to [GEOGRAPHIC_DATA]"
checkbox input "true"
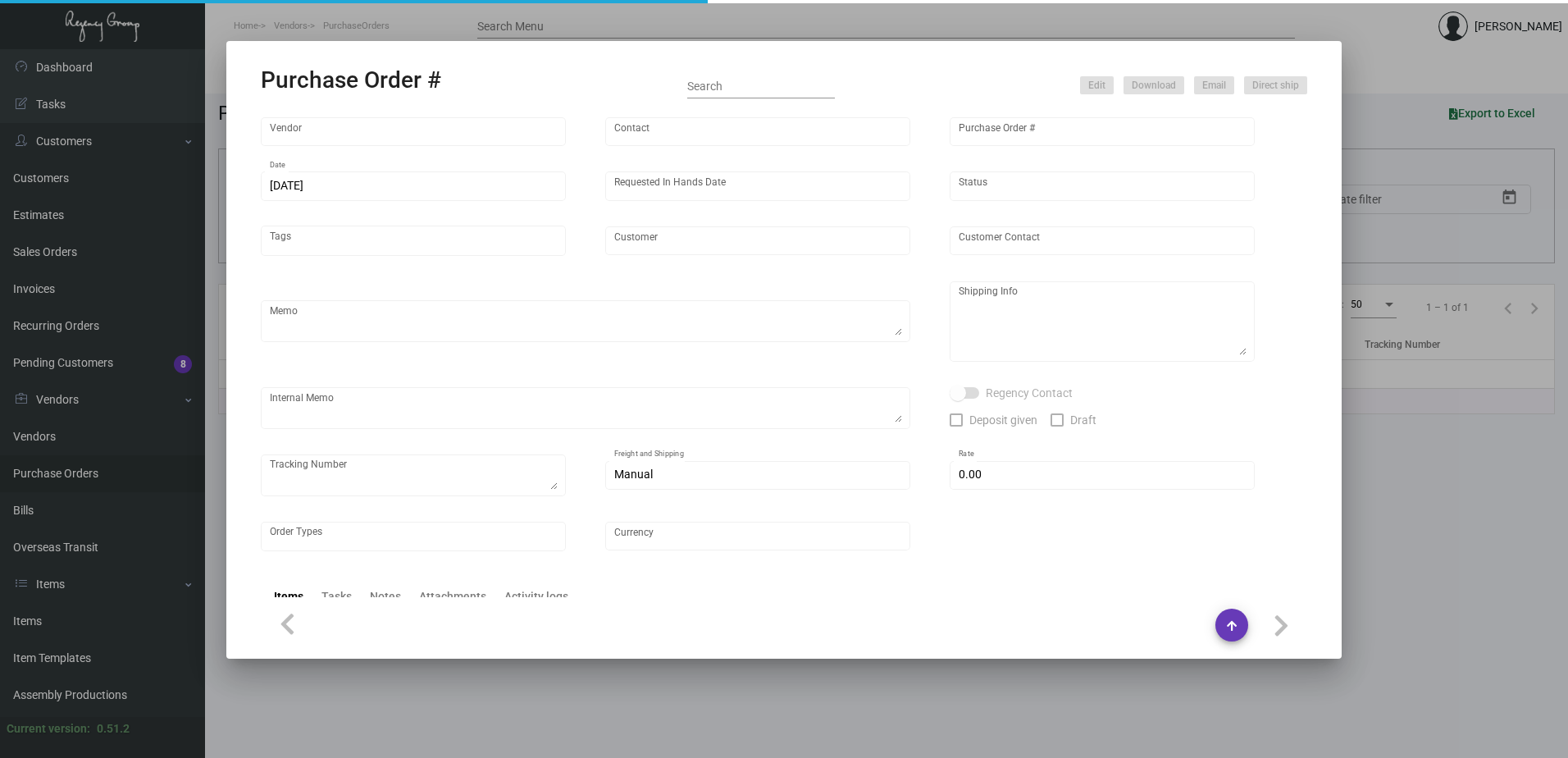
type input "$ 0.00"
type input "United States Dollar $"
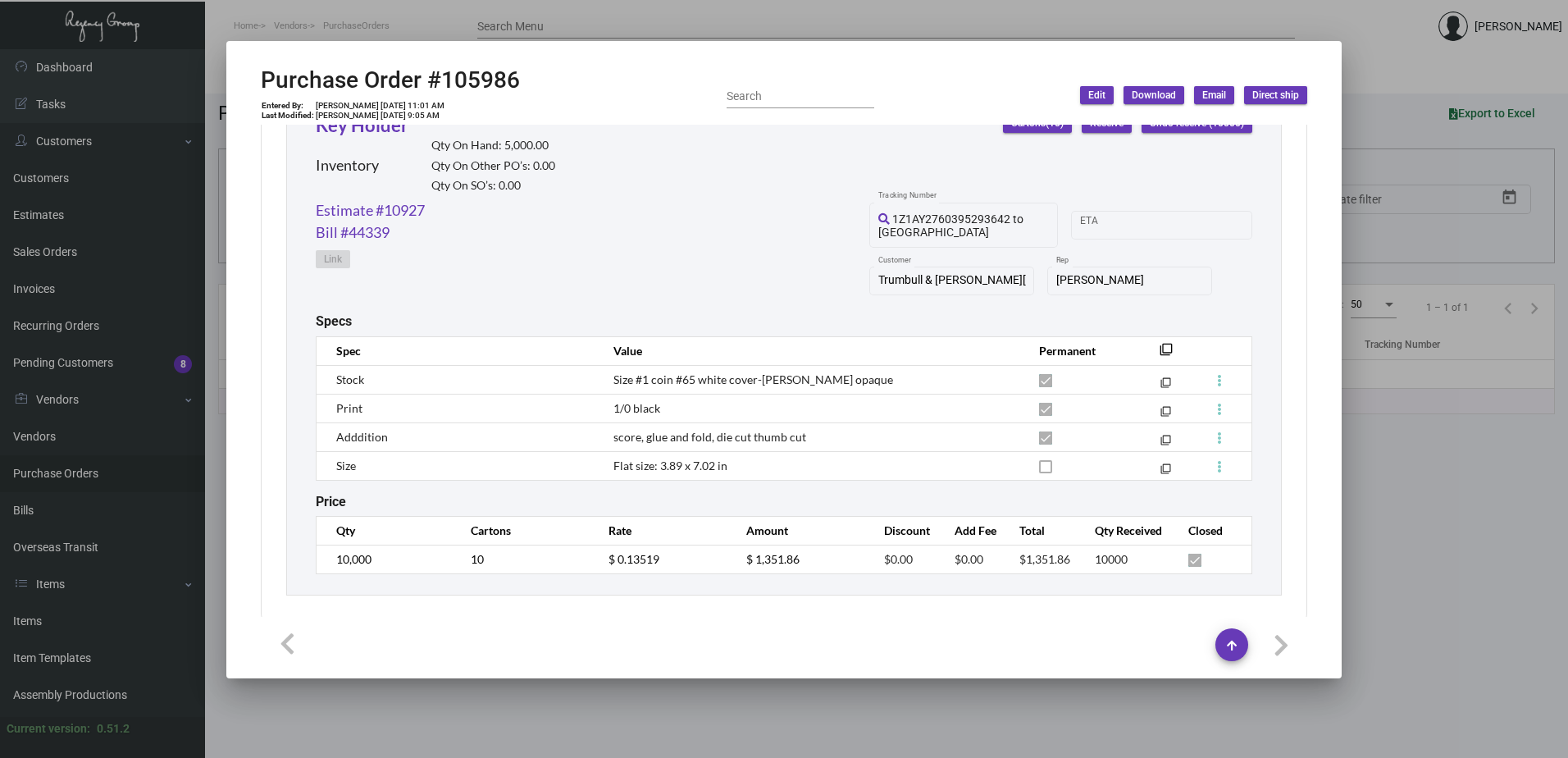
scroll to position [637, 0]
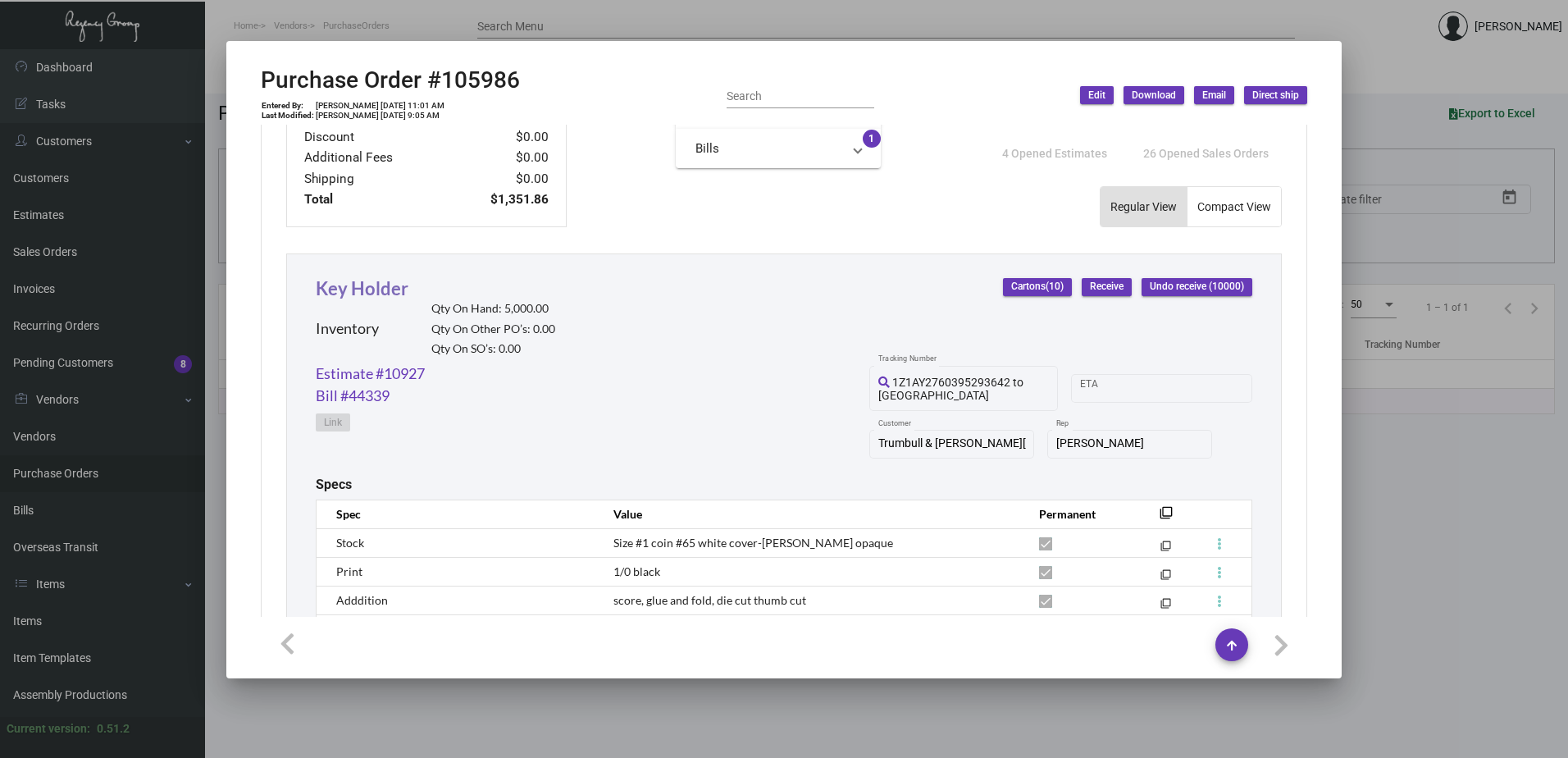
click at [385, 280] on link "Key Holder" at bounding box center [361, 289] width 92 height 22
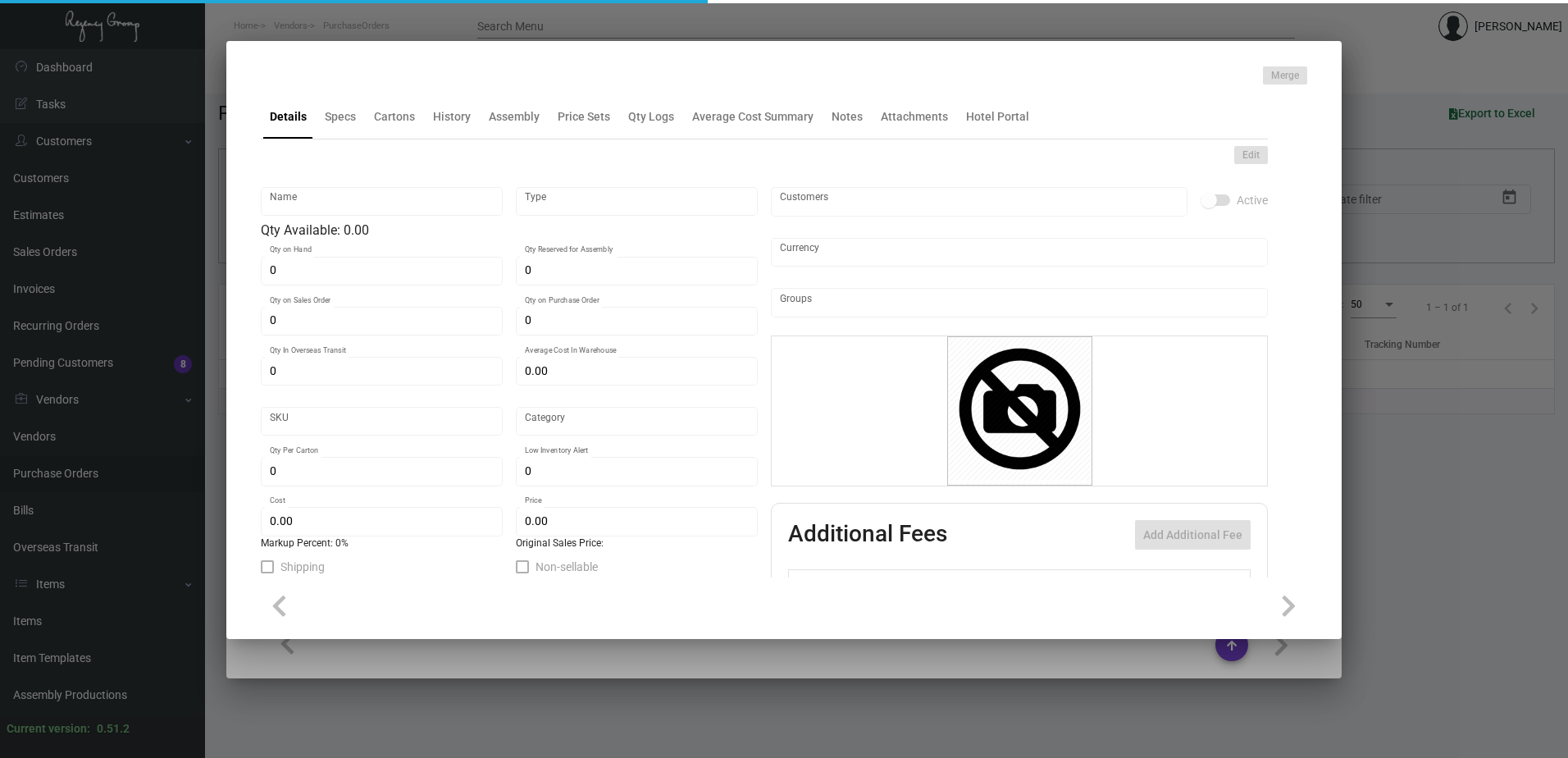
type input "Key Holder"
type input "Inventory"
type input "5,000"
type input "$ 0.14159"
type input "3218"
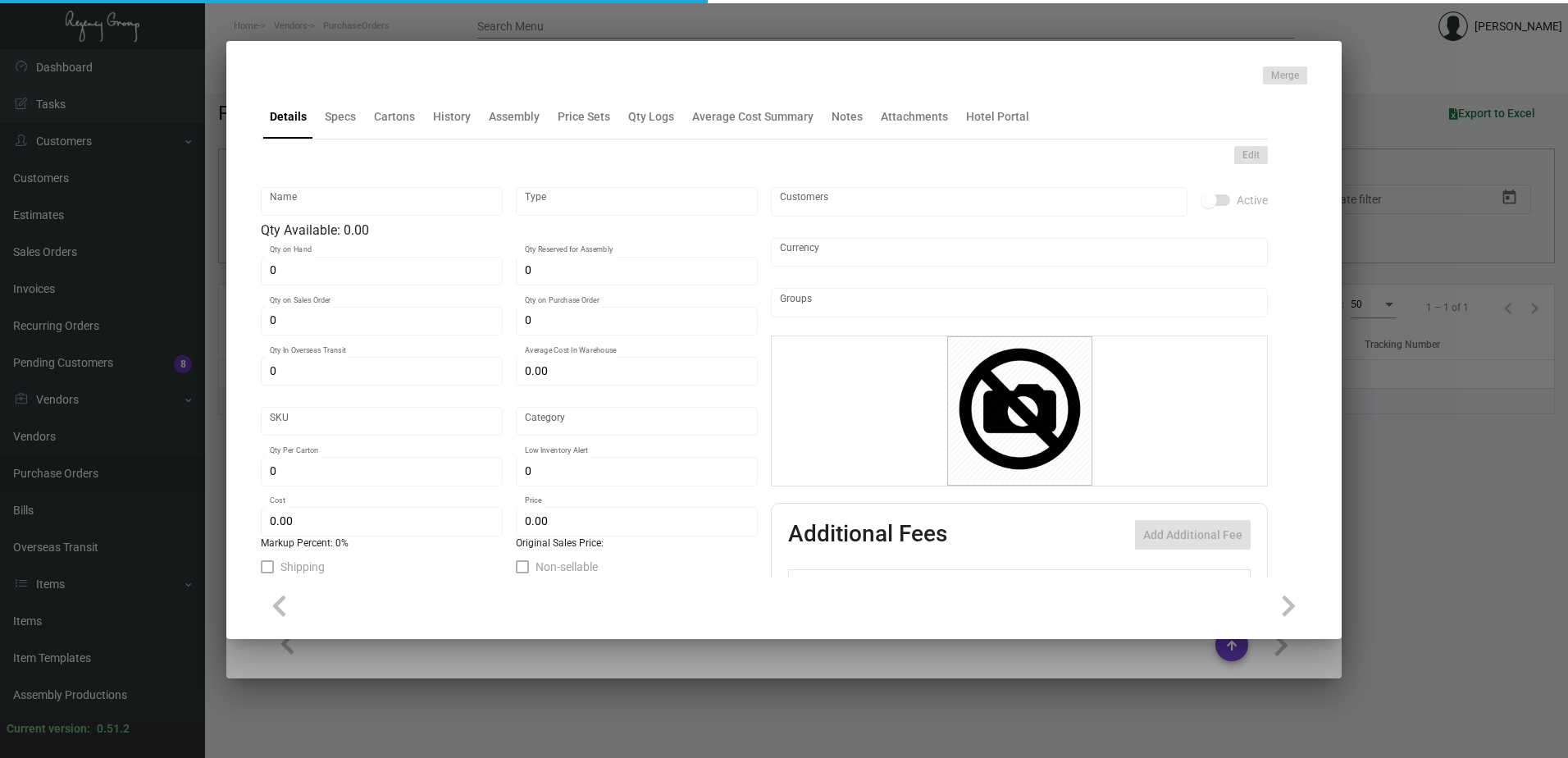
type input "Standard"
type input "1,000"
type input "3,000"
type input "$ 0.13519"
type input "$ 0.28"
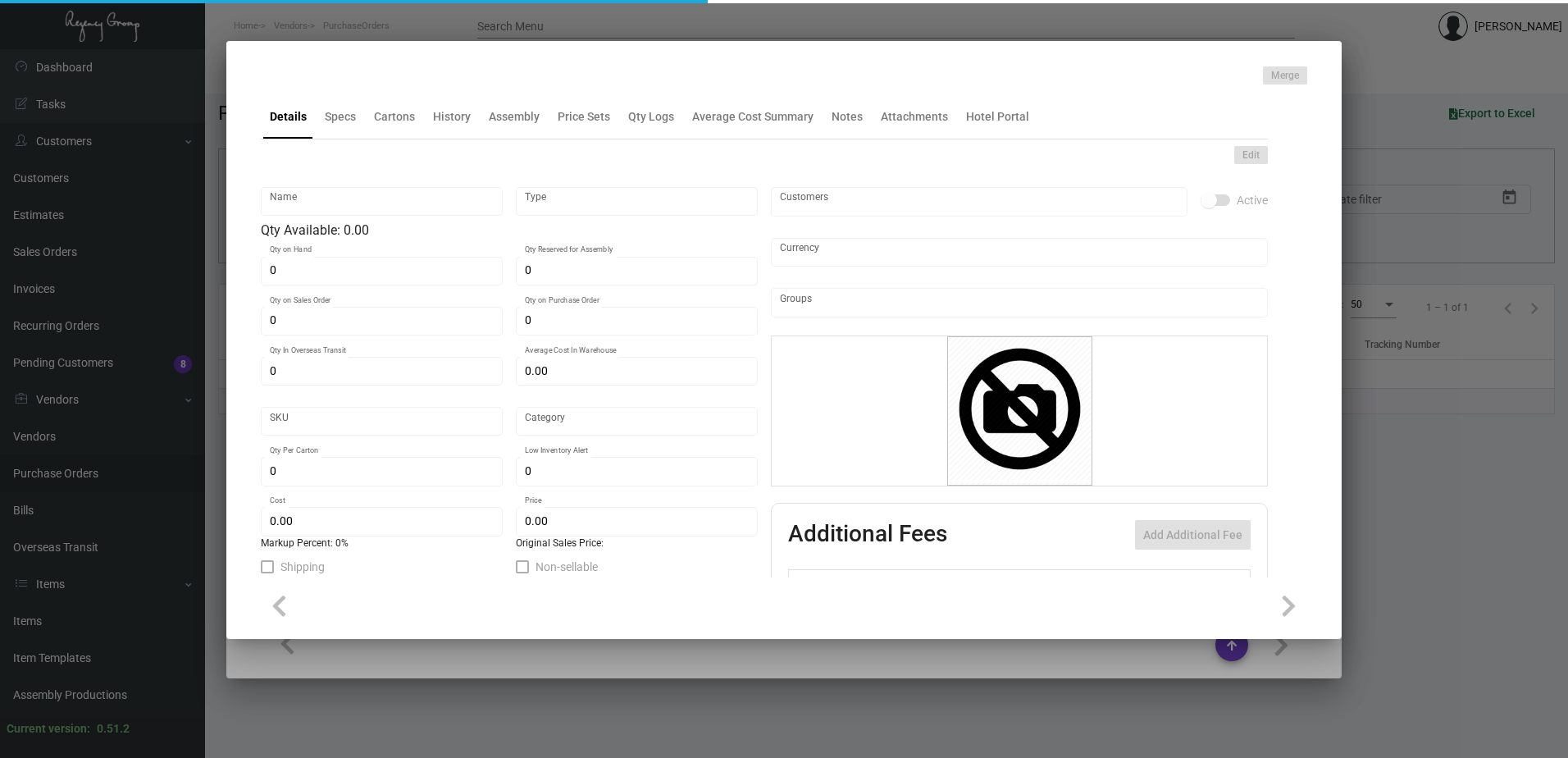
type textarea "Key holders: size #1 coin #65 white cover with die cut thumb cut, printing 1/0 …"
checkbox input "true"
type input "United States Dollar $"
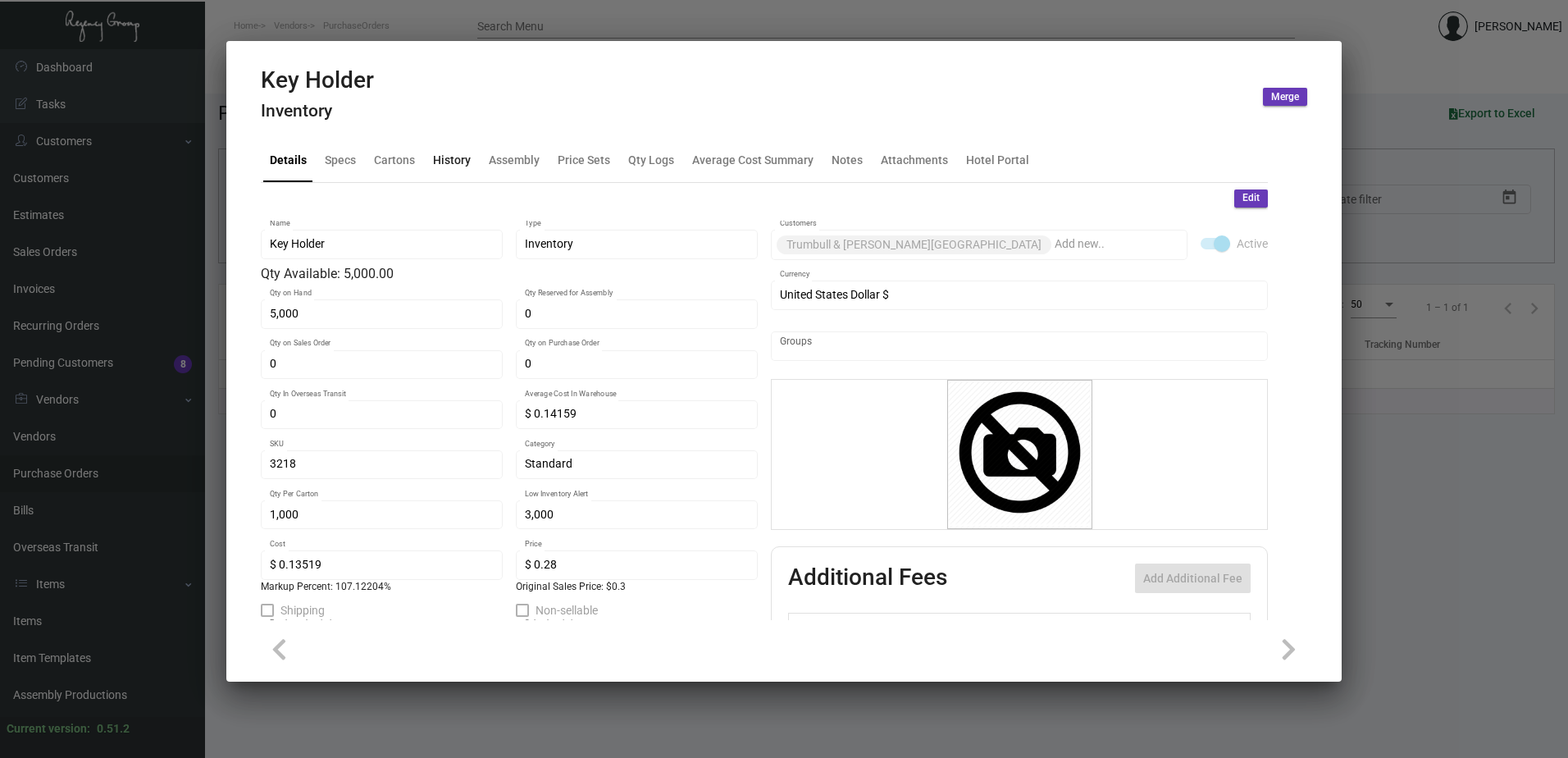
click at [456, 143] on div "History" at bounding box center [452, 160] width 51 height 40
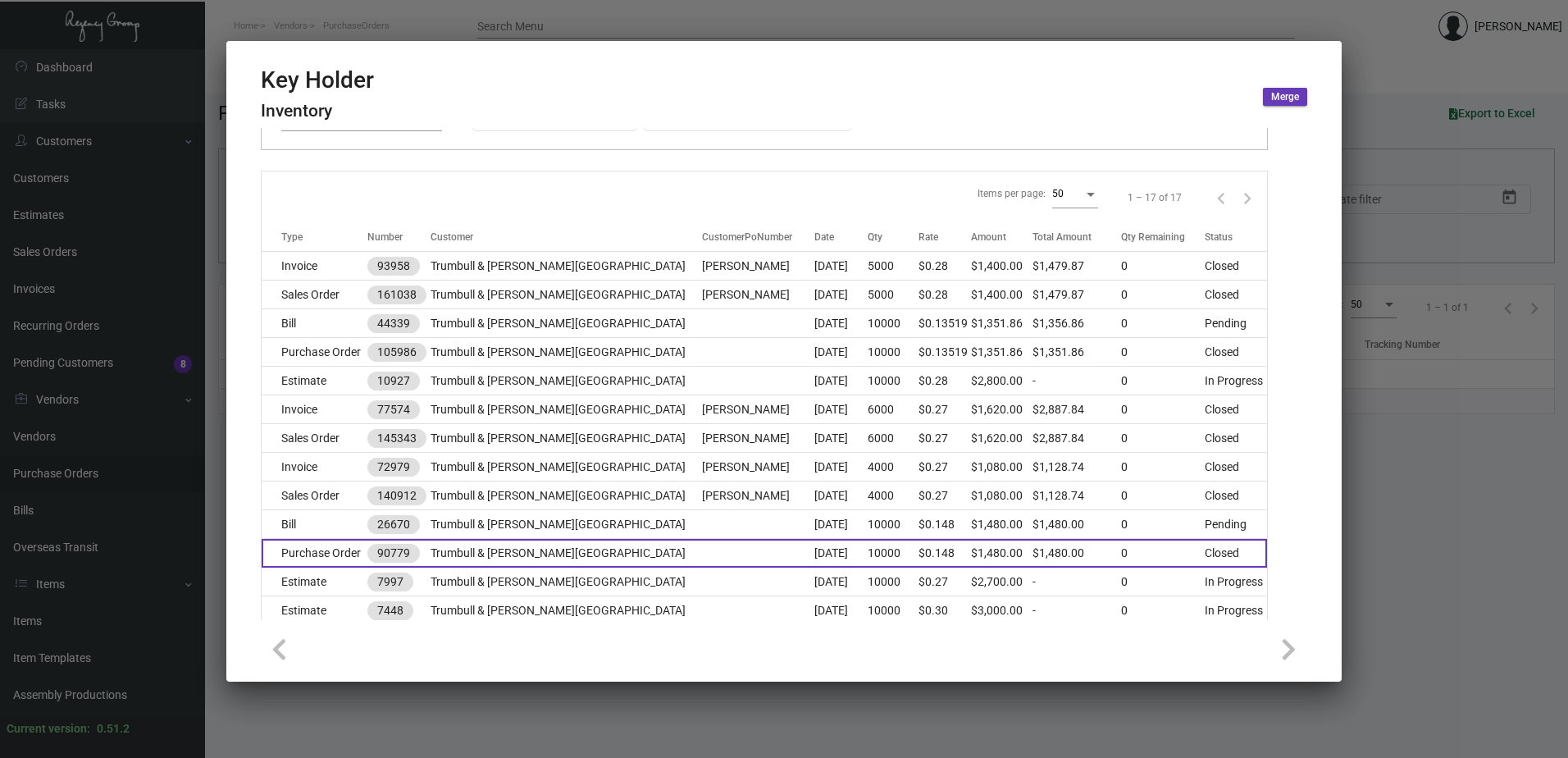
scroll to position [246, 0]
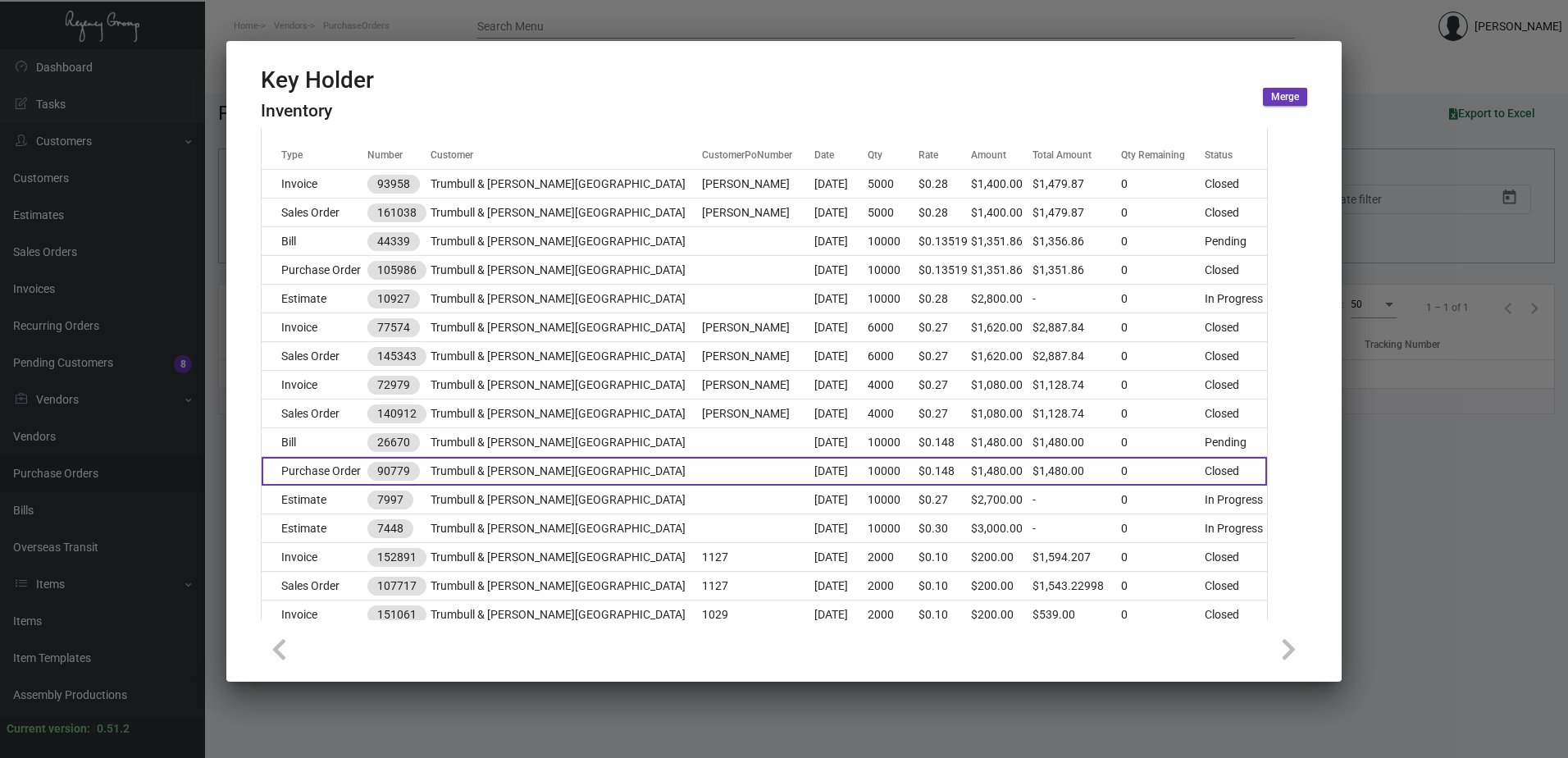
click at [555, 477] on td "Trumbull & [PERSON_NAME][GEOGRAPHIC_DATA]" at bounding box center [566, 471] width 272 height 29
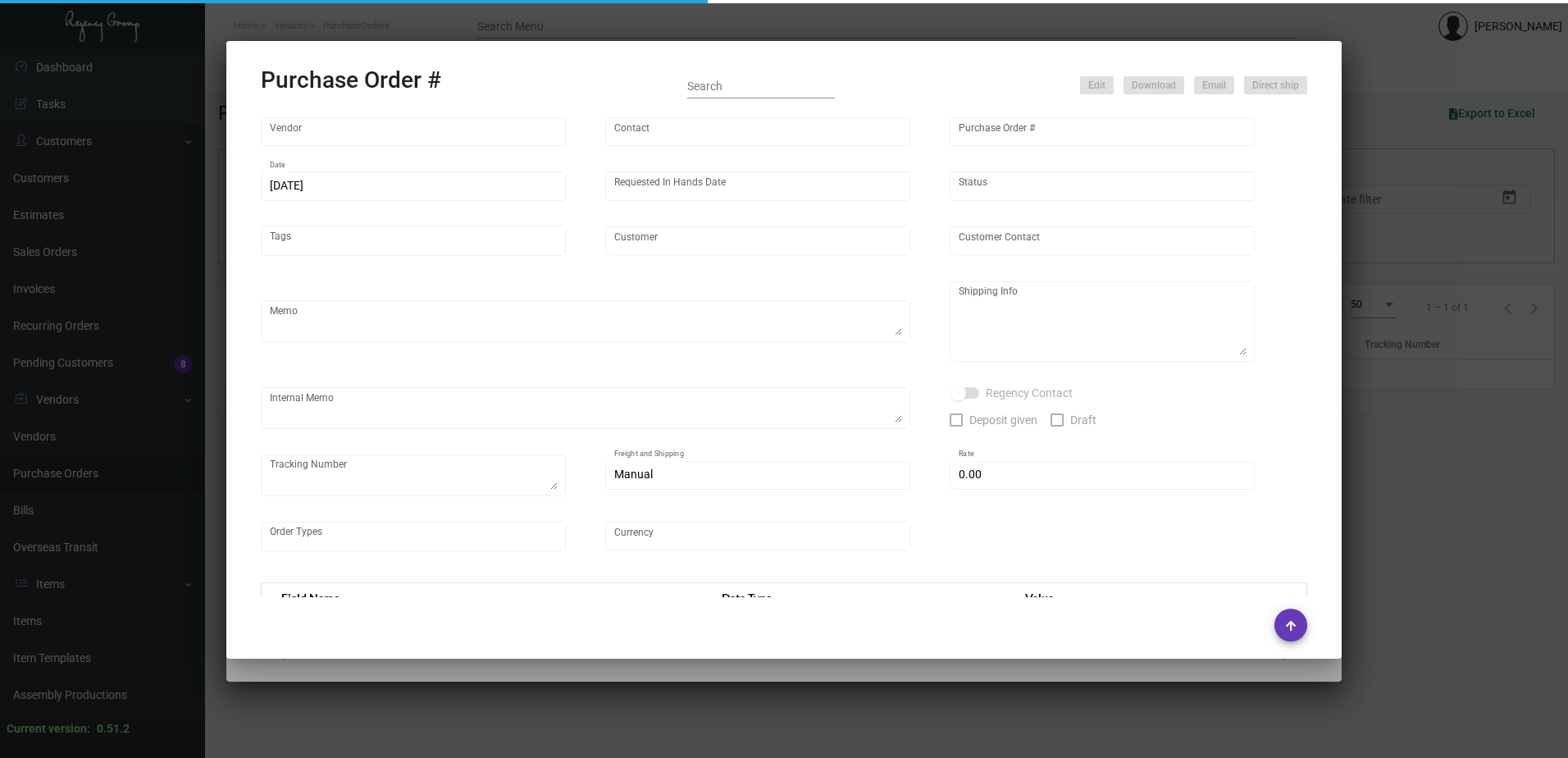
type input "Evergreen Manufacturing"
type input "[PERSON_NAME]"
type input "90779"
type input "[DATE]"
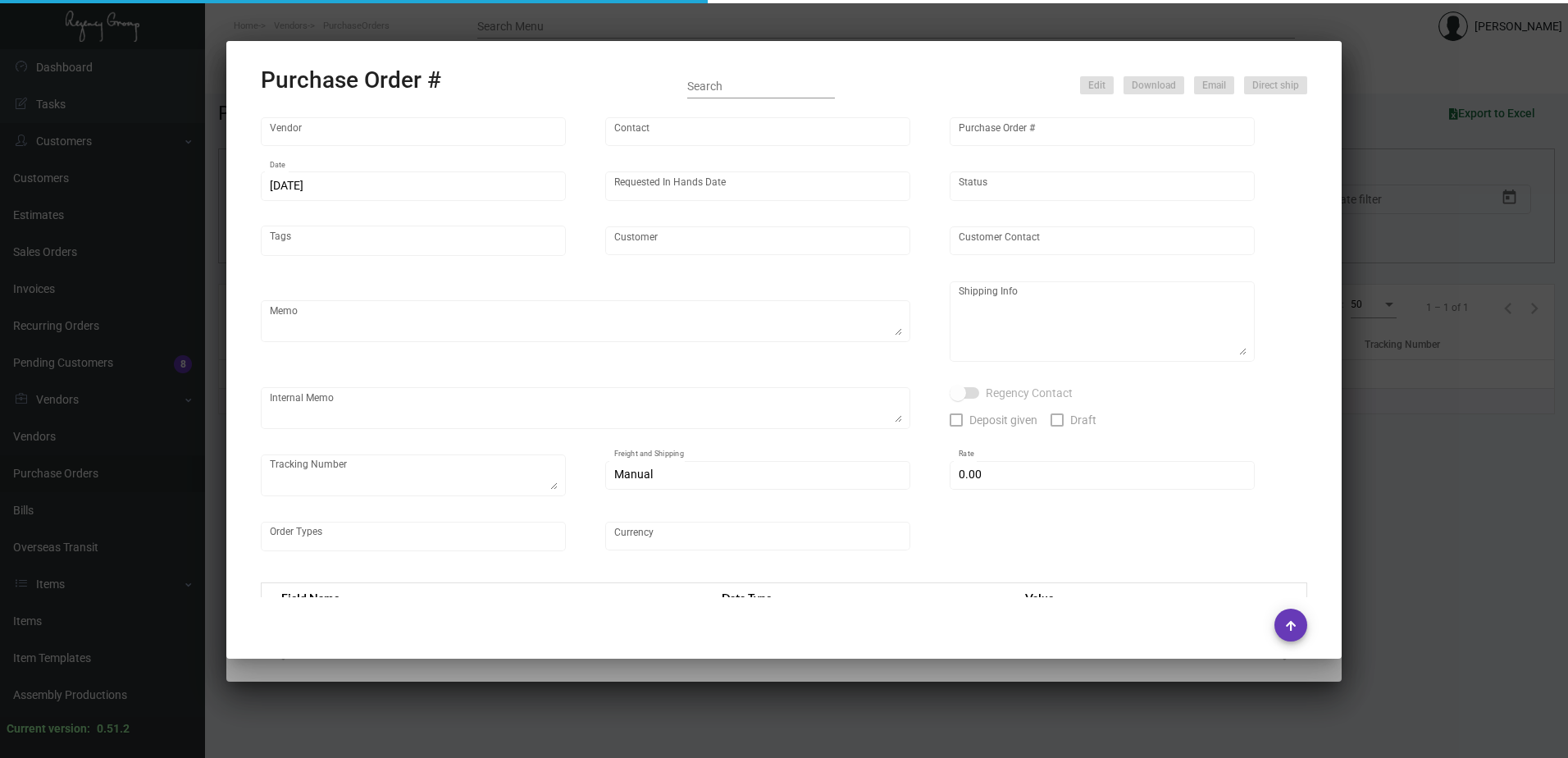
type input "Trumbull & [PERSON_NAME][GEOGRAPHIC_DATA]"
type textarea "Regency Group NJ - [PERSON_NAME] [STREET_ADDRESS]"
type textarea "ff/YRC $210, PICKED UP WITH 90316, [PHONE_NUMBER]"
checkbox input "true"
type input "$ 0.00"
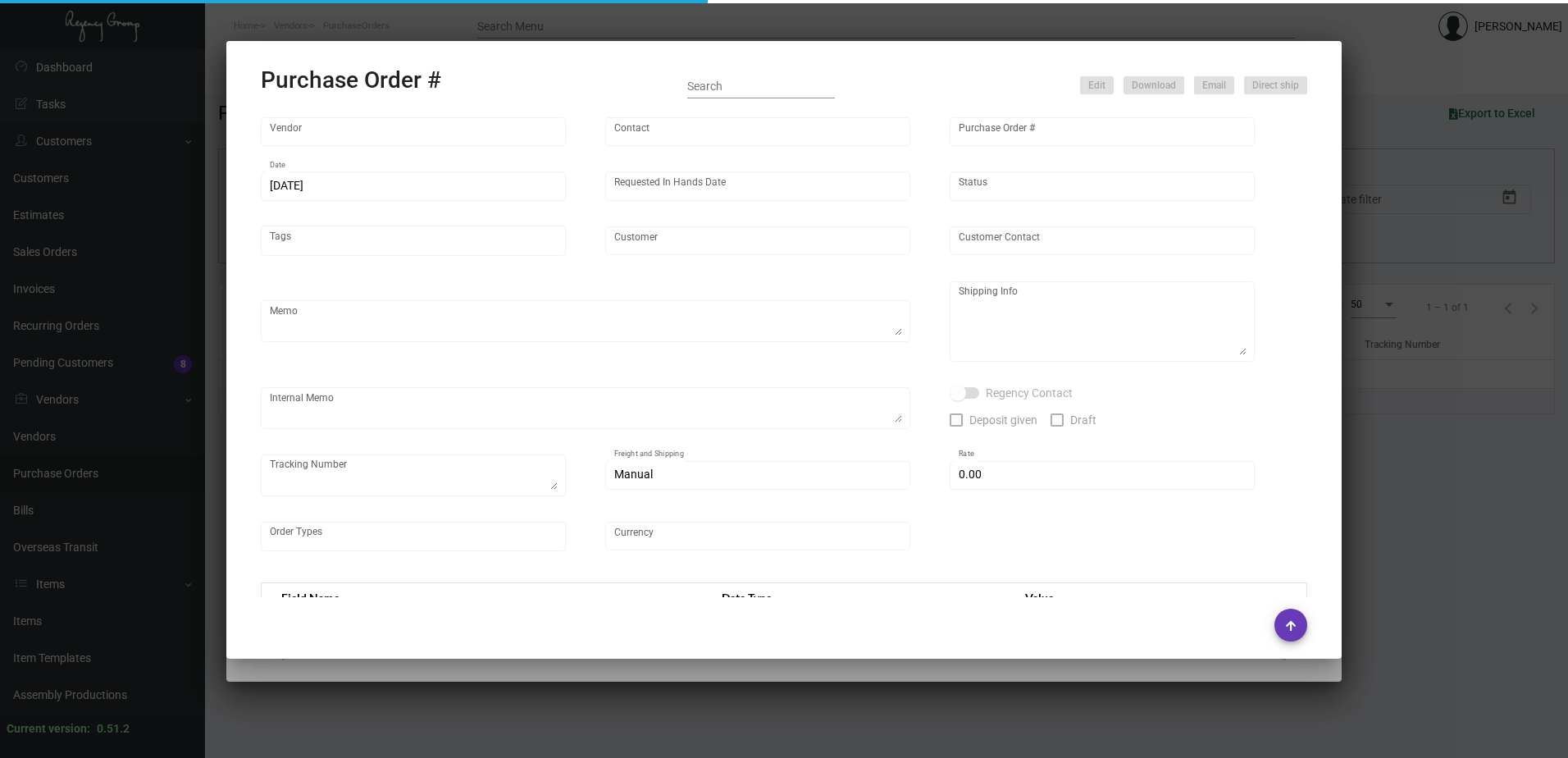
type input "United States Dollar $"
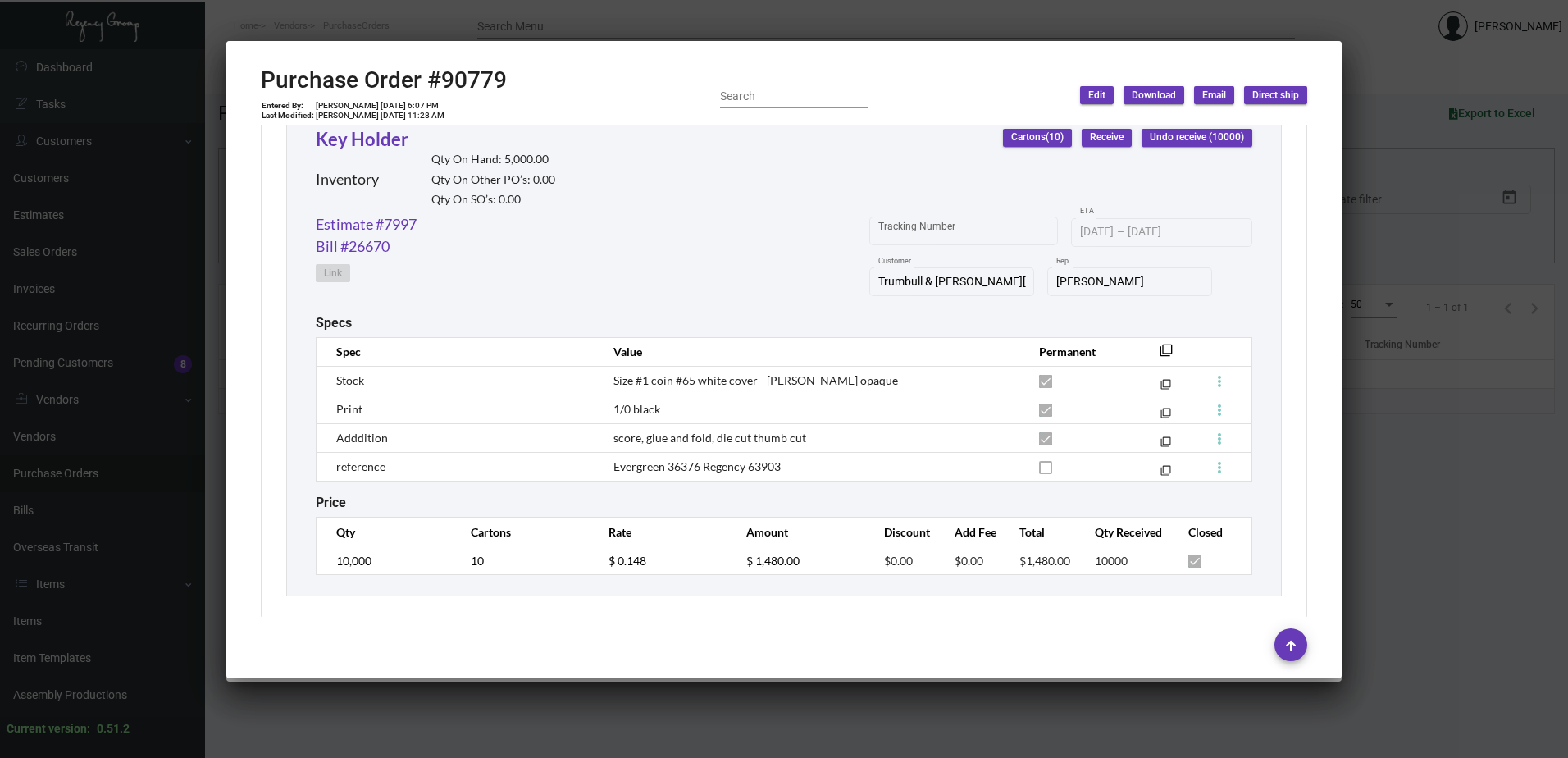
scroll to position [800, 0]
